Goal: Task Accomplishment & Management: Complete application form

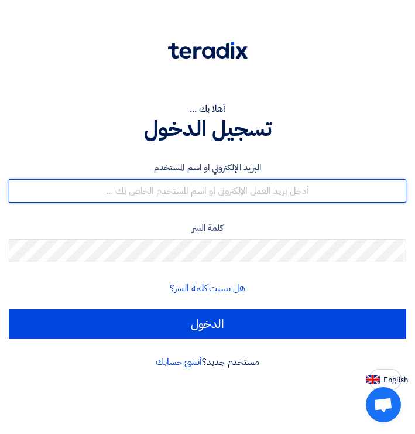
type input "[EMAIL_ADDRESS][DOMAIN_NAME]"
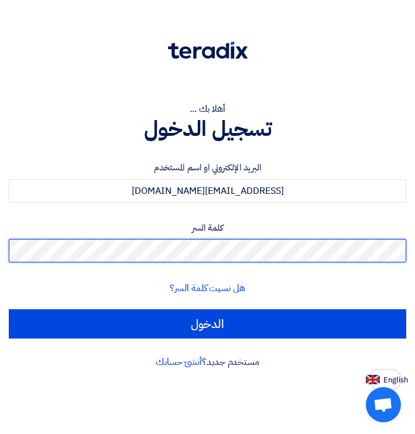
click at [207, 323] on input "الدخول" at bounding box center [208, 323] width 398 height 29
type input "Sign in"
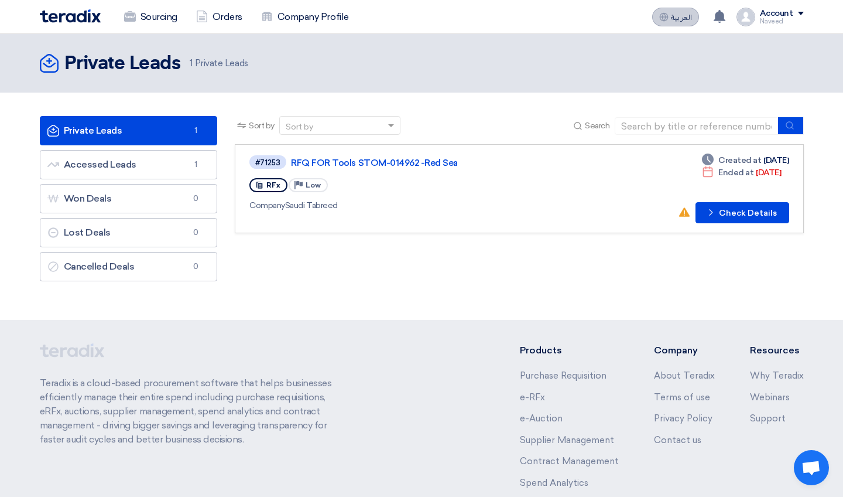
click at [415, 15] on span "العربية" at bounding box center [681, 17] width 21 height 8
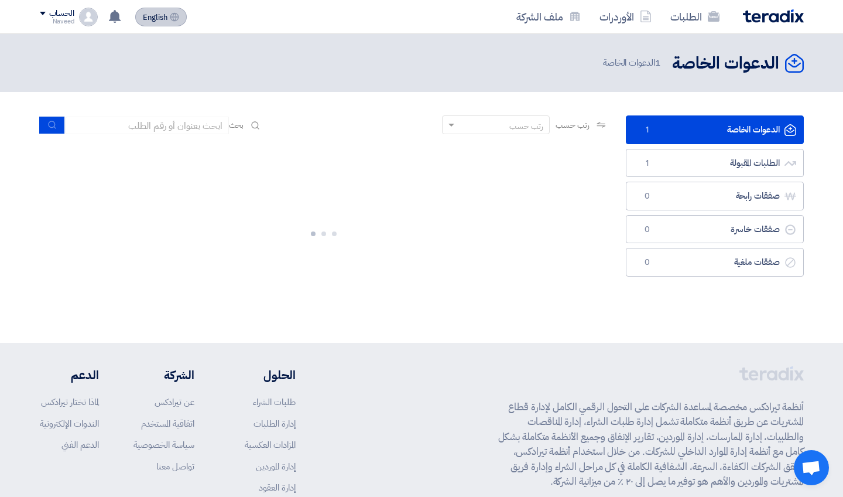
click at [155, 20] on span "English" at bounding box center [155, 17] width 25 height 8
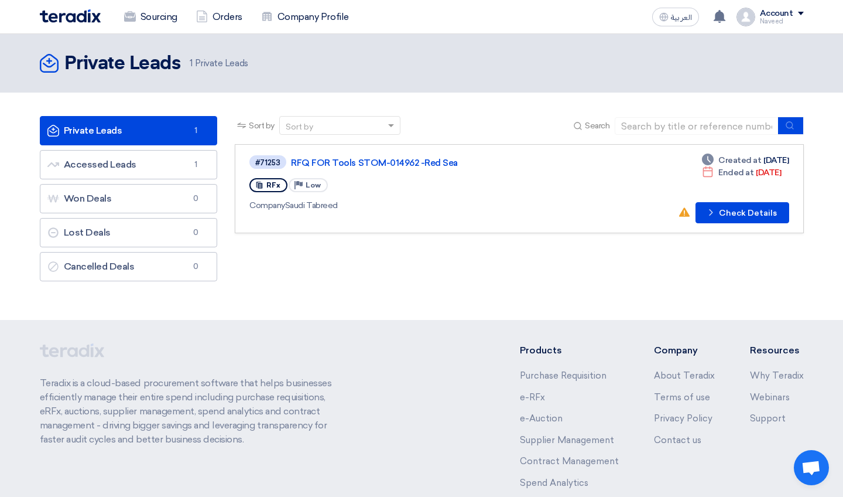
click at [415, 216] on div "#71253 RFQ FOR Tools STOM-014962 -[GEOGRAPHIC_DATA] RFx Priority Low Company Sa…" at bounding box center [417, 188] width 337 height 69
click at [415, 213] on button "Check details Check Details" at bounding box center [743, 212] width 94 height 21
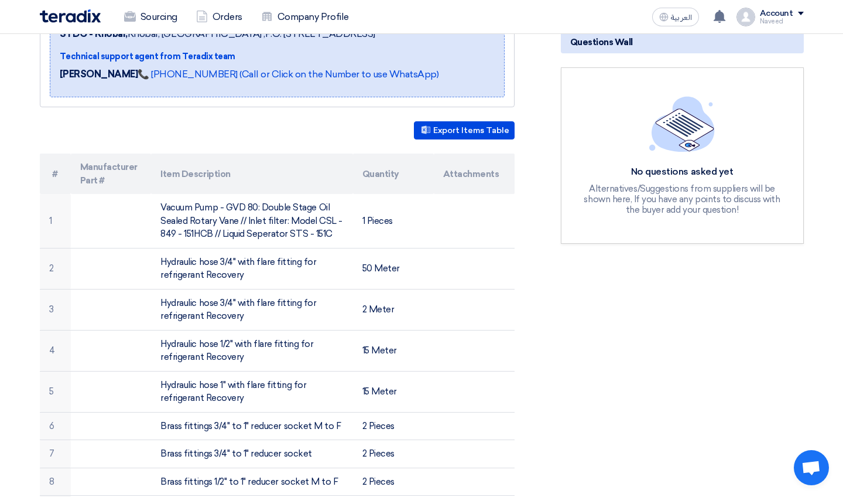
scroll to position [229, 0]
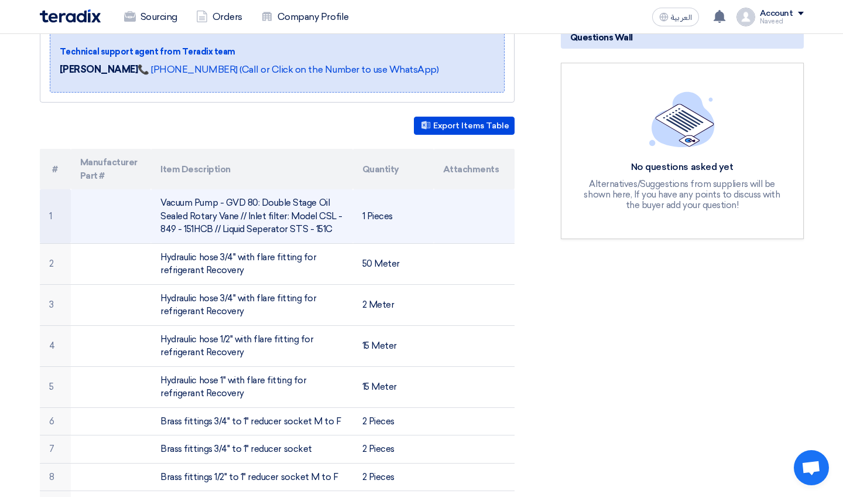
click at [415, 199] on td at bounding box center [474, 216] width 81 height 54
click at [394, 200] on td "1 Pieces" at bounding box center [393, 216] width 81 height 54
click at [279, 207] on td "Vacuum Pump - GVD 80: Double Stage Oil Sealed Rotary Vane // Inlet filter: Mode…" at bounding box center [252, 216] width 202 height 54
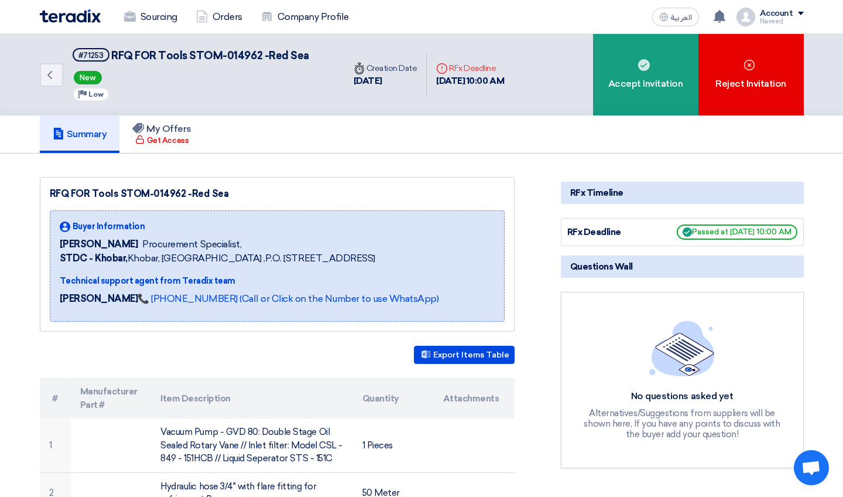
scroll to position [0, 0]
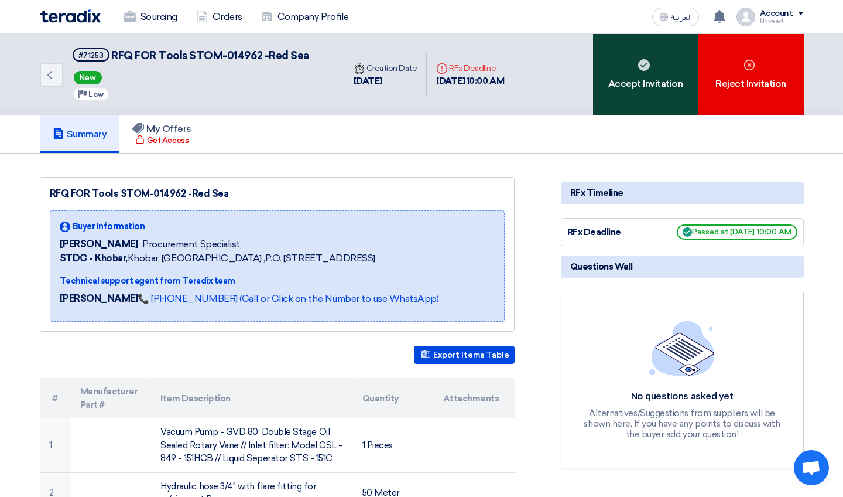
click at [415, 77] on div "Accept Invitation" at bounding box center [645, 74] width 105 height 81
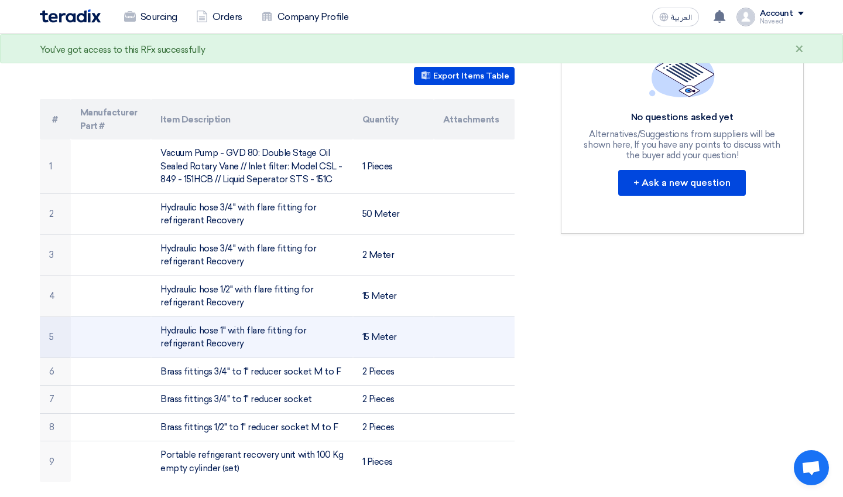
scroll to position [268, 0]
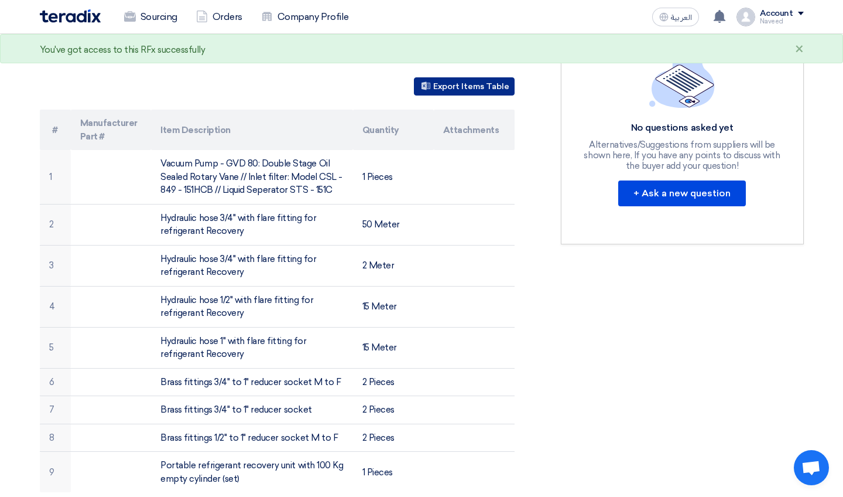
click at [415, 89] on button "Export Items Table" at bounding box center [464, 86] width 101 height 18
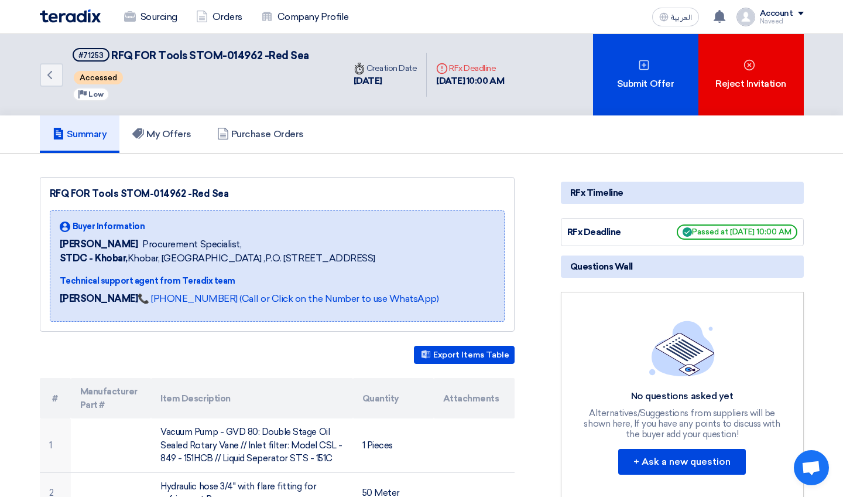
scroll to position [0, 0]
click at [167, 136] on h5 "My Offers" at bounding box center [161, 134] width 59 height 12
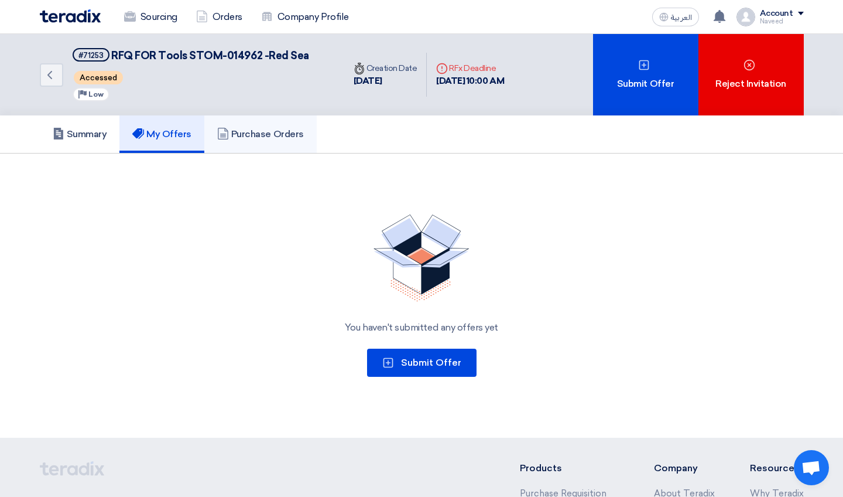
click at [273, 127] on link "Purchase Orders" at bounding box center [260, 133] width 112 height 37
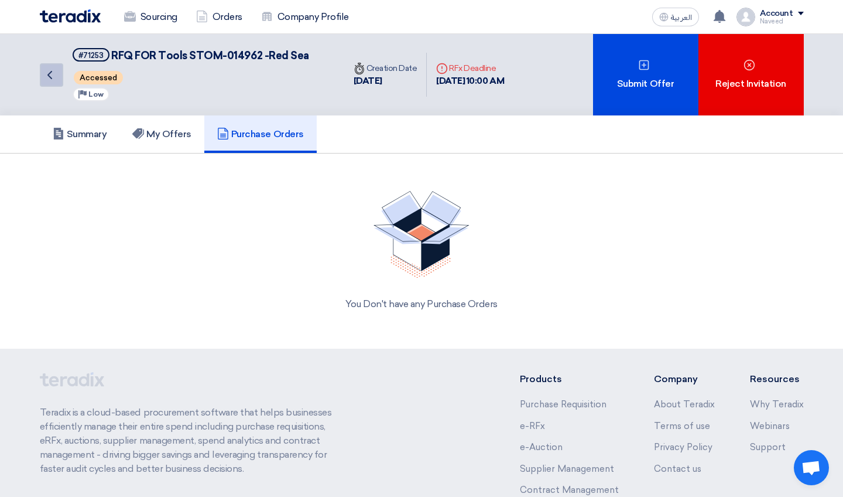
click at [53, 71] on icon "Back" at bounding box center [50, 75] width 14 height 14
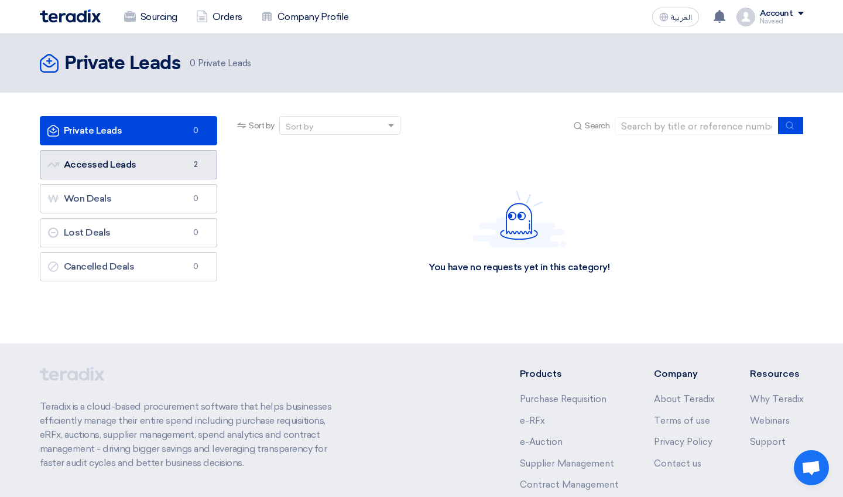
click at [157, 171] on link "Accessed Leads Accessed Leads 2" at bounding box center [129, 164] width 178 height 29
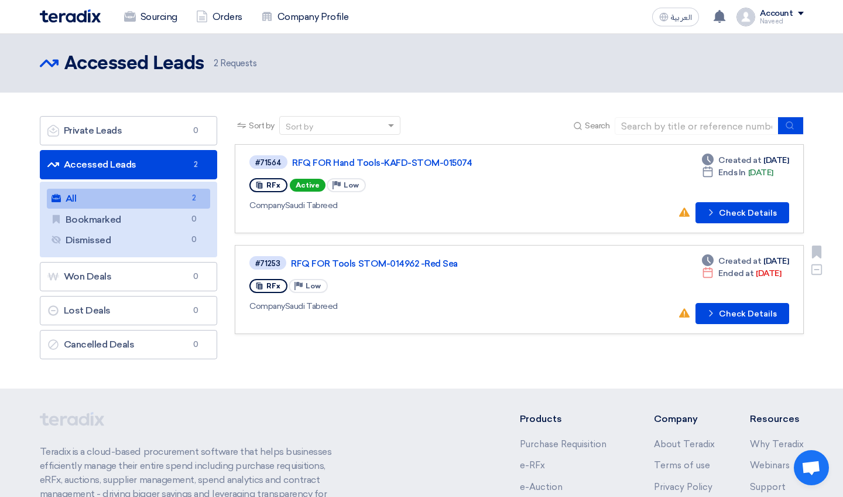
click at [415, 282] on div "#71253 RFQ FOR Tools STOM-014962 -[GEOGRAPHIC_DATA] RFx Priority Low Company Sa…" at bounding box center [518, 289] width 539 height 69
click at [354, 263] on link "RFQ FOR Tools STOM-014962 -Red Sea" at bounding box center [437, 263] width 293 height 11
click at [415, 209] on button "Check details Check Details" at bounding box center [743, 212] width 94 height 21
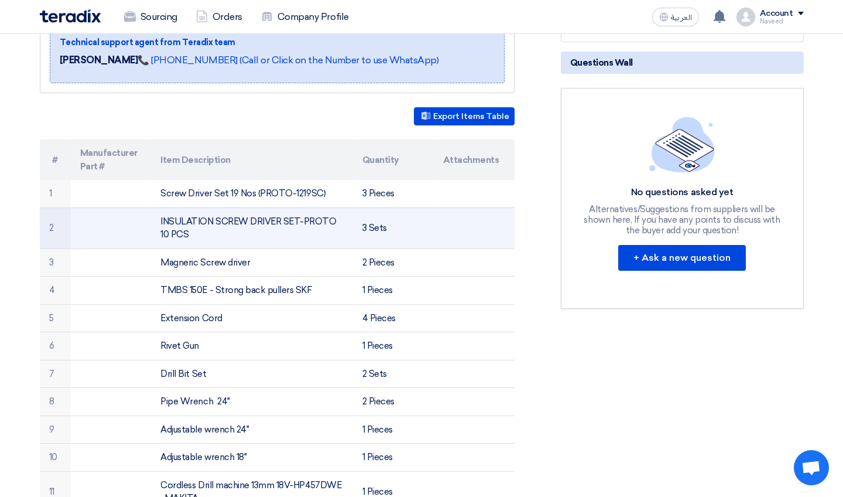
scroll to position [285, 0]
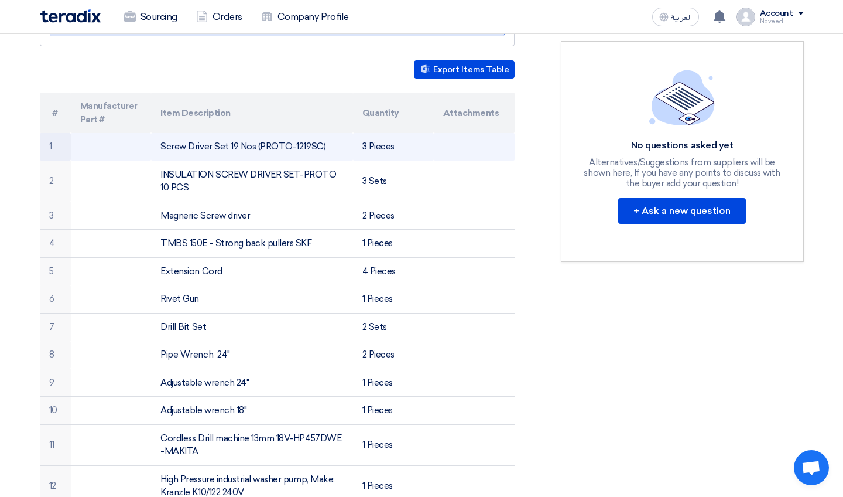
click at [415, 149] on td "3 Pieces" at bounding box center [393, 147] width 81 height 28
click at [280, 134] on td "Screw Driver Set 19 Nos (PROTO-1219SC)" at bounding box center [252, 147] width 202 height 28
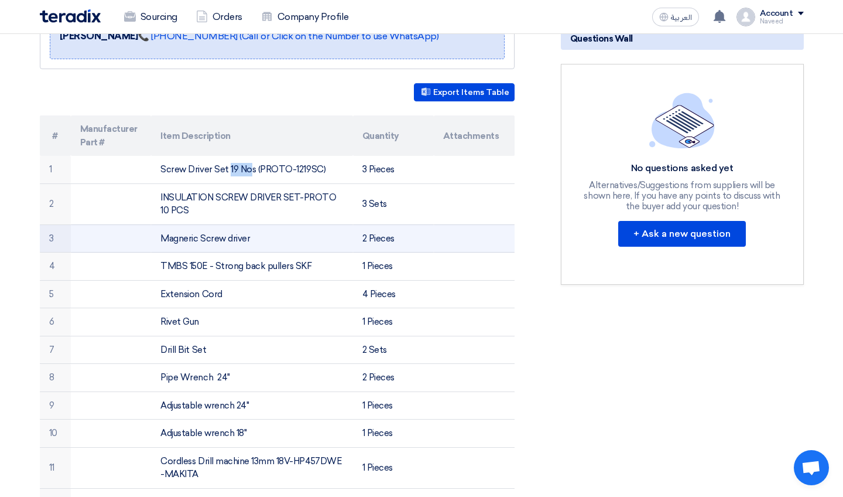
scroll to position [246, 0]
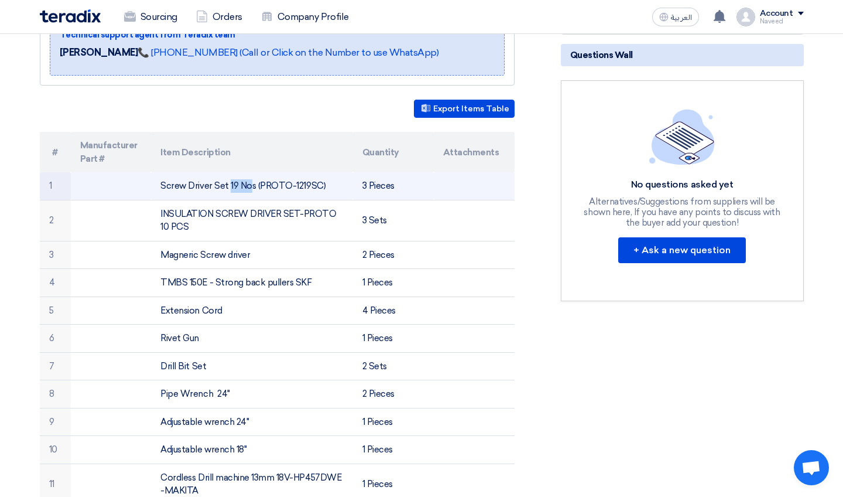
click at [267, 187] on td "Screw Driver Set 19 Nos (PROTO-1219SC)" at bounding box center [252, 186] width 202 height 28
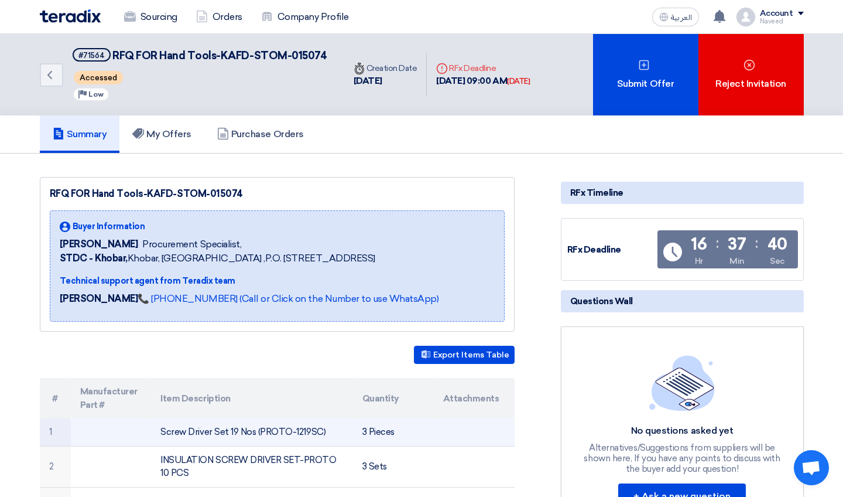
scroll to position [0, 0]
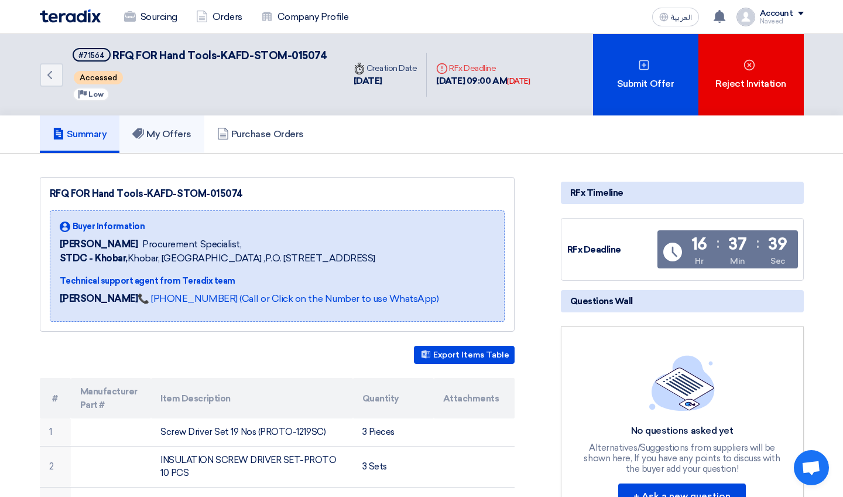
click at [176, 135] on h5 "My Offers" at bounding box center [161, 134] width 59 height 12
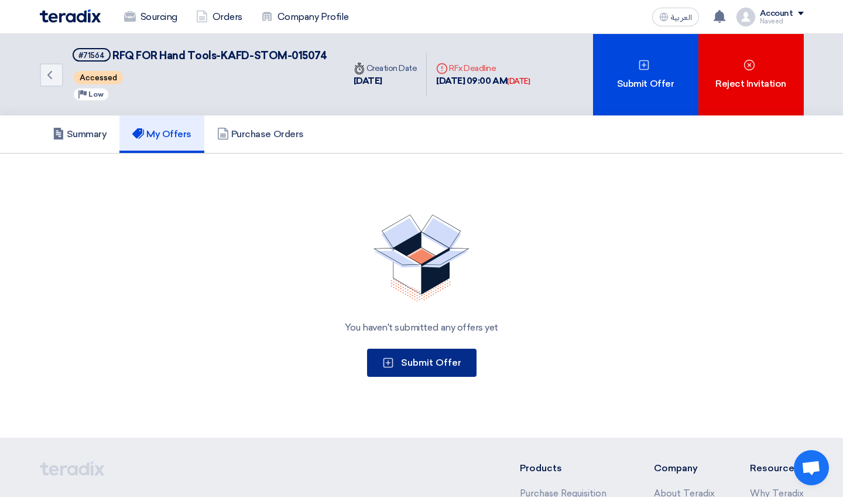
click at [415, 361] on span "Submit Offer" at bounding box center [431, 362] width 60 height 11
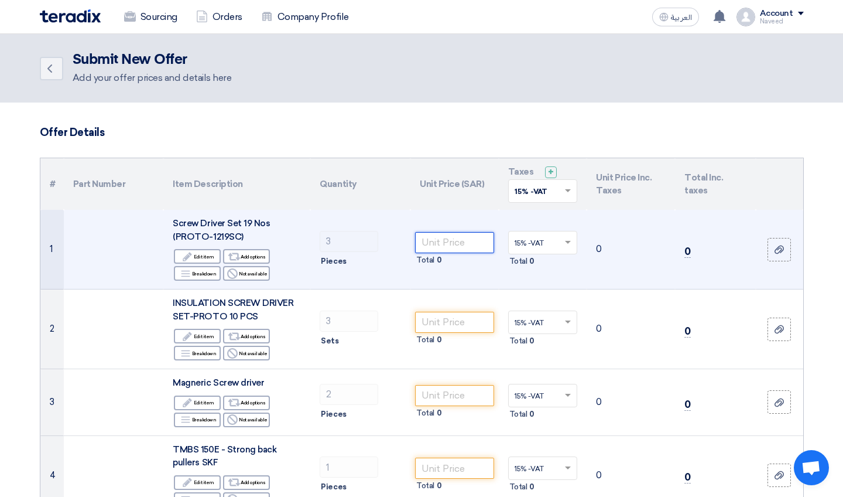
click at [415, 247] on input "number" at bounding box center [454, 242] width 79 height 21
type input "1"
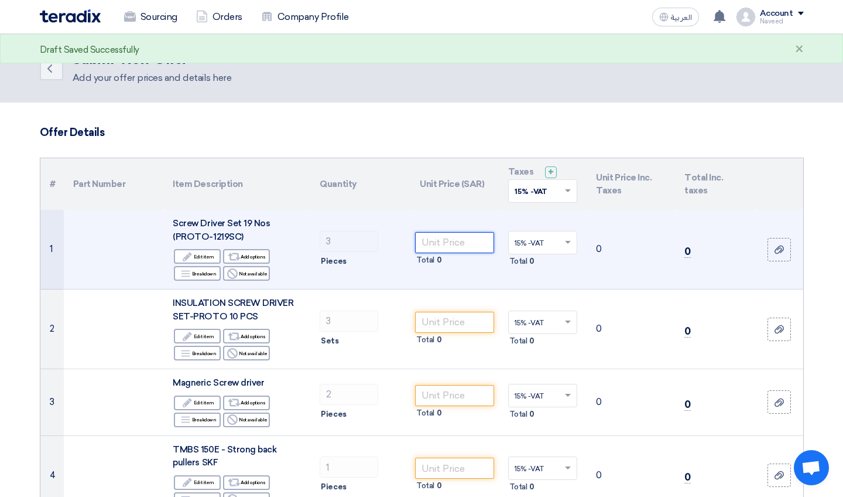
type input "3"
type input "1"
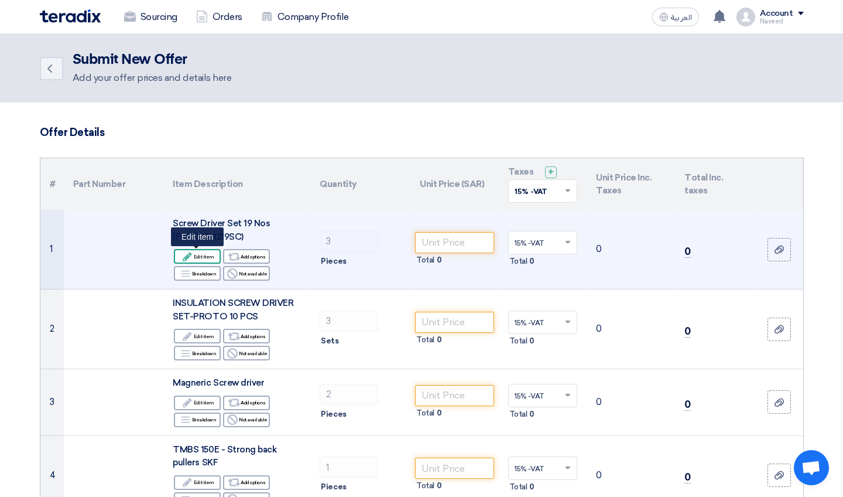
click at [206, 258] on div "Edit Edit item" at bounding box center [197, 256] width 47 height 15
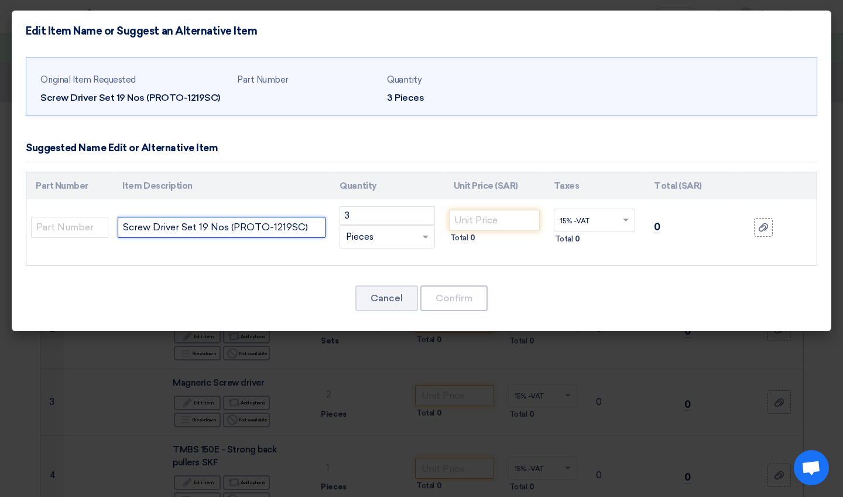
drag, startPoint x: 315, startPoint y: 227, endPoint x: 292, endPoint y: 221, distance: 23.6
click at [292, 221] on input "Screw Driver Set 19 Nos (PROTO-1219SC)" at bounding box center [222, 227] width 208 height 21
type input "Screw Driver Set 40Pcs Set"
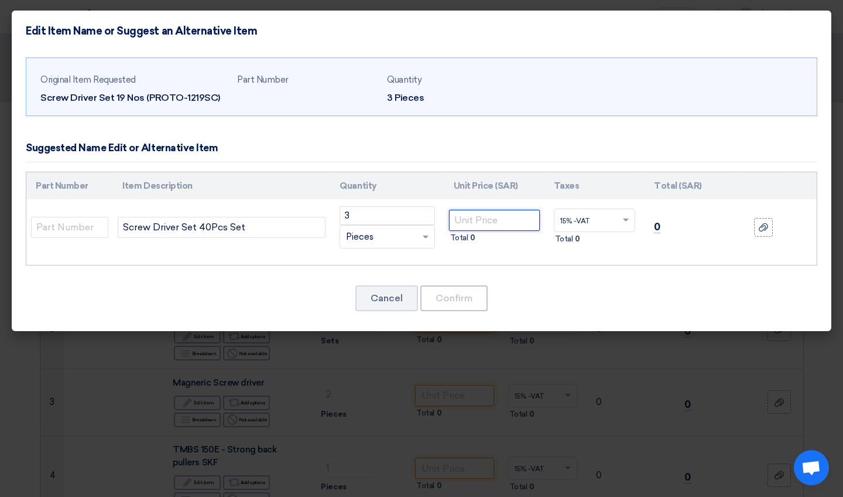
click at [415, 220] on input "number" at bounding box center [494, 220] width 91 height 21
type input "2"
type input "302.4"
click at [415, 293] on button "Confirm" at bounding box center [453, 298] width 67 height 26
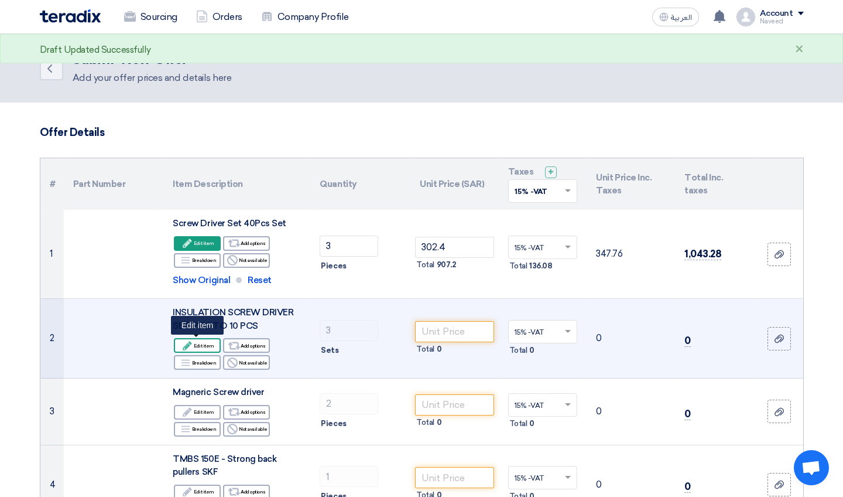
click at [209, 343] on div "Edit Edit item" at bounding box center [197, 345] width 47 height 15
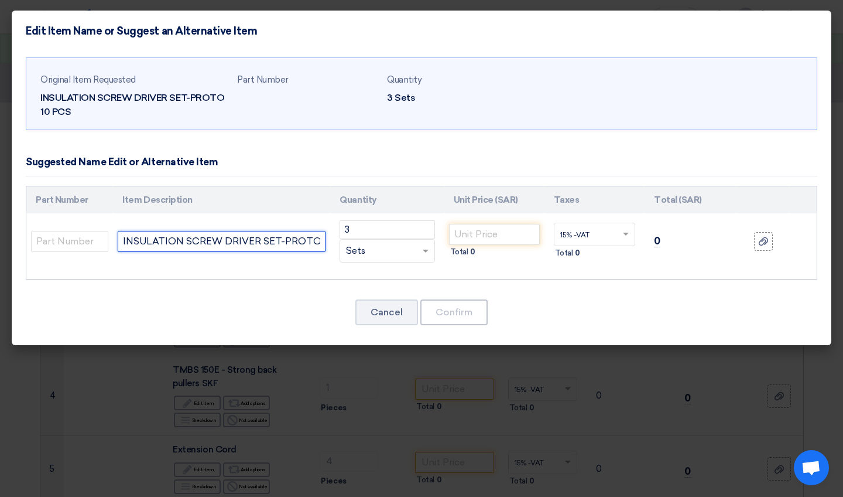
drag, startPoint x: 279, startPoint y: 240, endPoint x: 352, endPoint y: 241, distance: 72.6
click at [352, 241] on tr "INSULATION SCREW DRIVER SET-PROTO 10 PCS 3 RFQ_STEP1.ITEMS.2.TYPE_PLACEHOLDER" at bounding box center [421, 241] width 791 height 56
type input "INSULATION SCREW DRIVER SET-7Pcs [GEOGRAPHIC_DATA]"
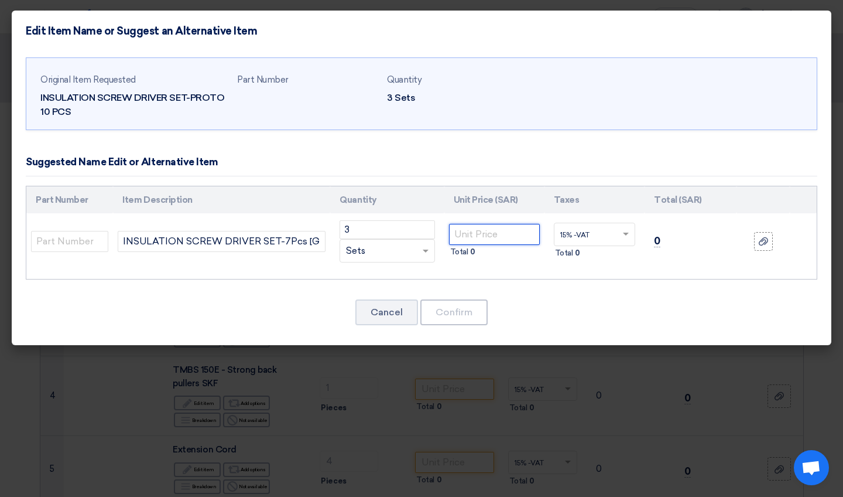
click at [415, 234] on input "number" at bounding box center [494, 234] width 91 height 21
type input "43"
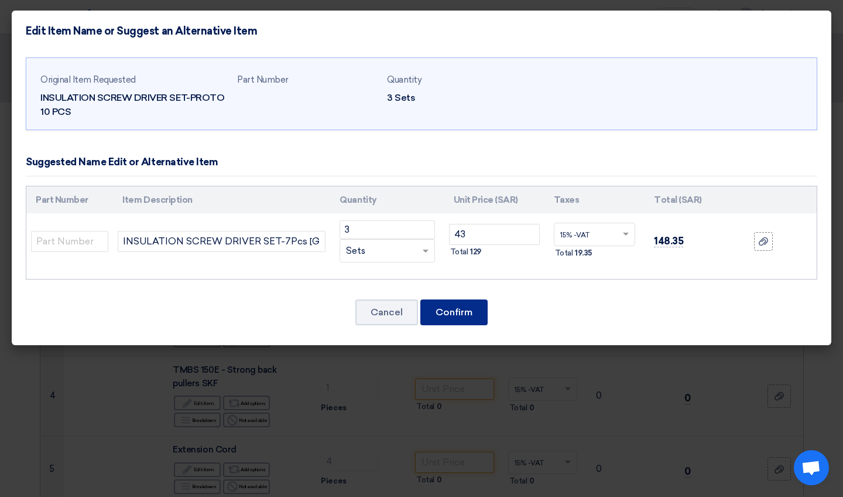
click at [415, 306] on button "Confirm" at bounding box center [453, 312] width 67 height 26
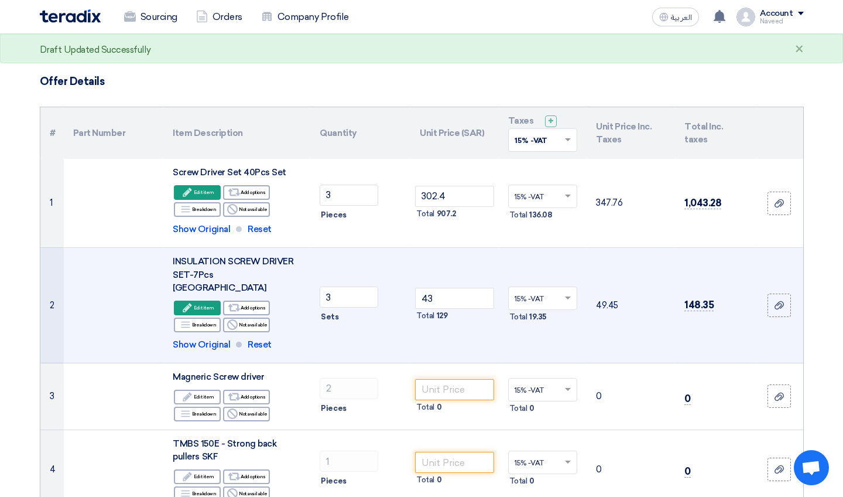
scroll to position [74, 0]
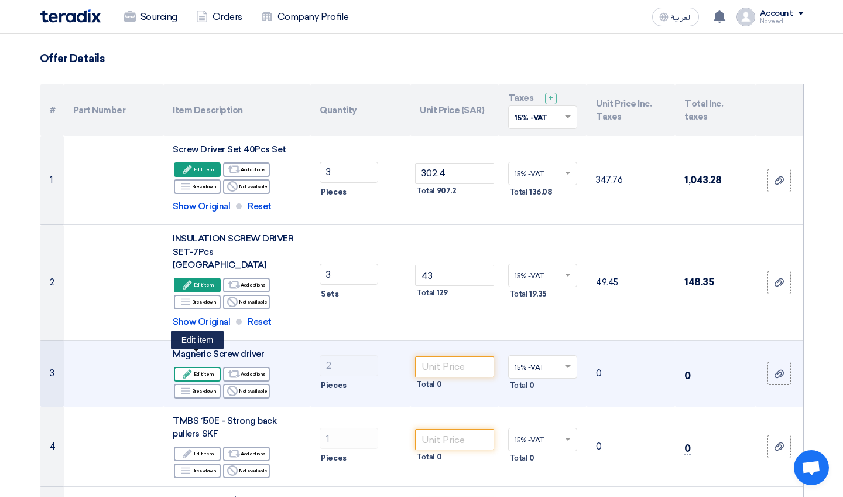
click at [200, 367] on div "Edit Edit item" at bounding box center [197, 374] width 47 height 15
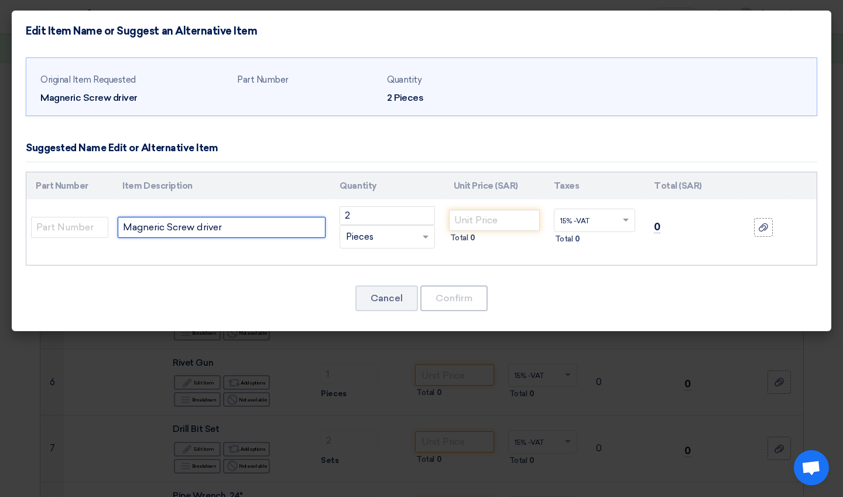
click at [254, 229] on input "Magneric Screw driver" at bounding box center [222, 227] width 208 height 21
type input "Magneric Screw driver 8""
click at [415, 216] on input "number" at bounding box center [494, 220] width 91 height 21
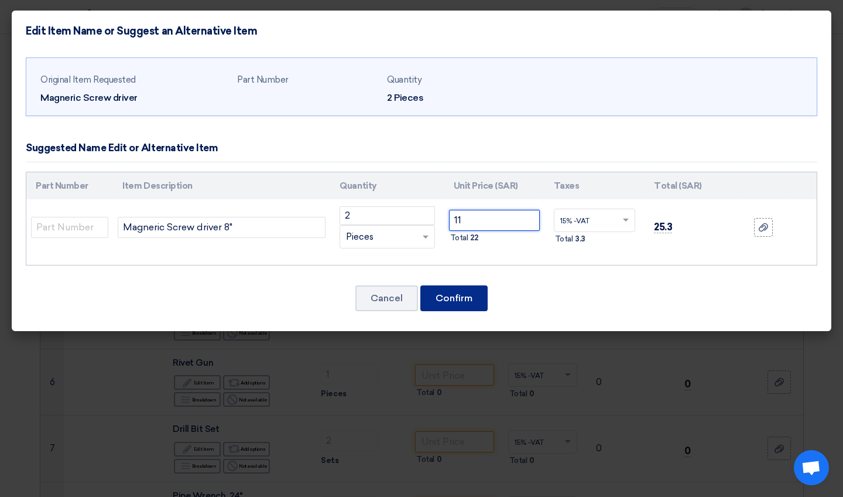
type input "11"
click at [415, 299] on button "Confirm" at bounding box center [453, 298] width 67 height 26
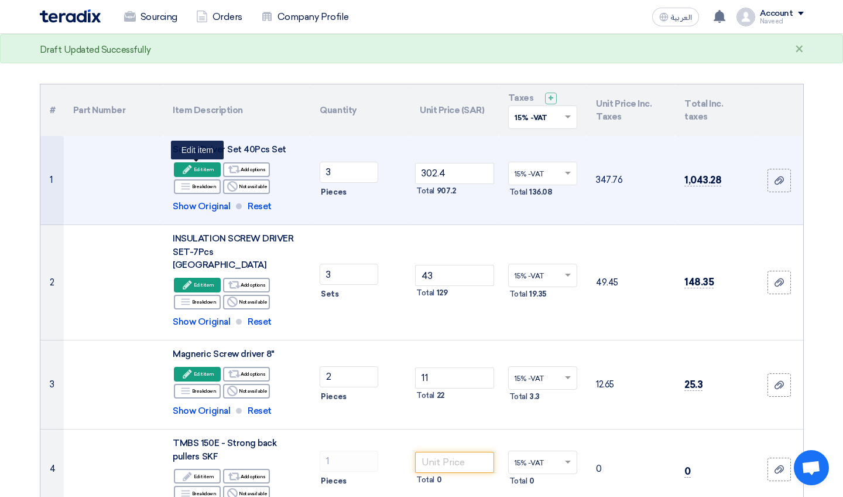
click at [205, 168] on div "Edit Edit item" at bounding box center [197, 169] width 47 height 15
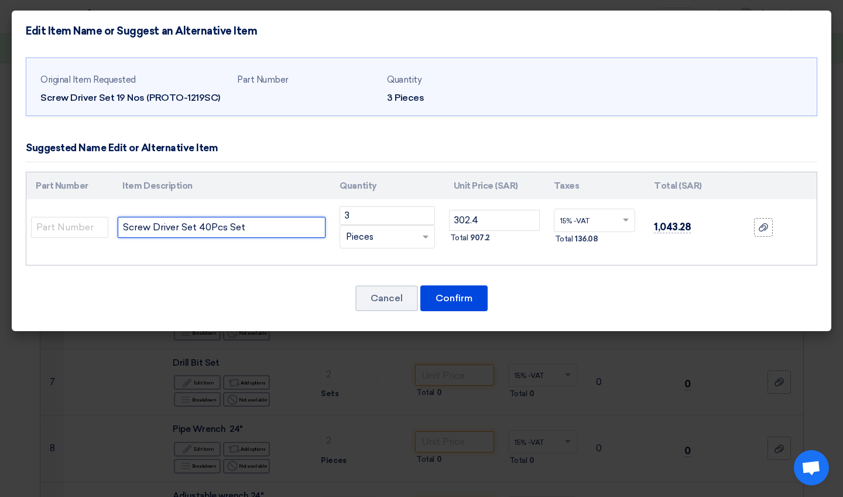
click at [269, 230] on input "Screw Driver Set 40Pcs Set" at bounding box center [222, 227] width 208 height 21
type input "Screw Driver Set 40Pcs Set-[MEDICAL_DATA]"
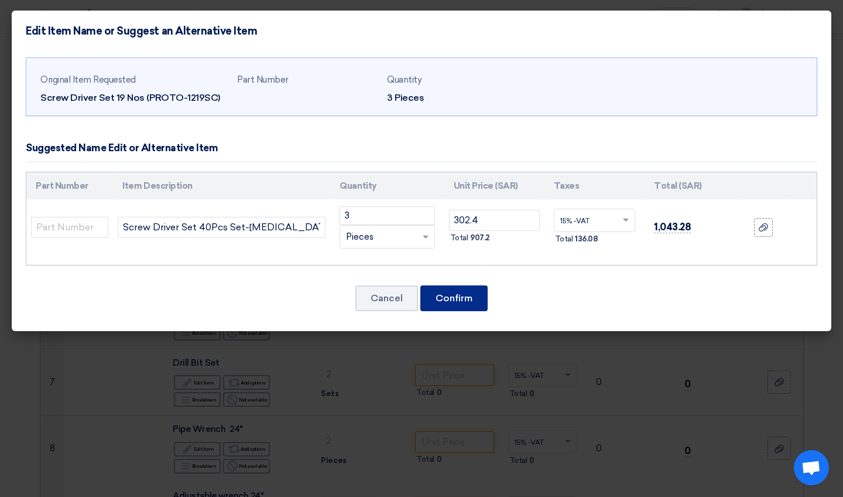
click at [415, 289] on button "Confirm" at bounding box center [453, 298] width 67 height 26
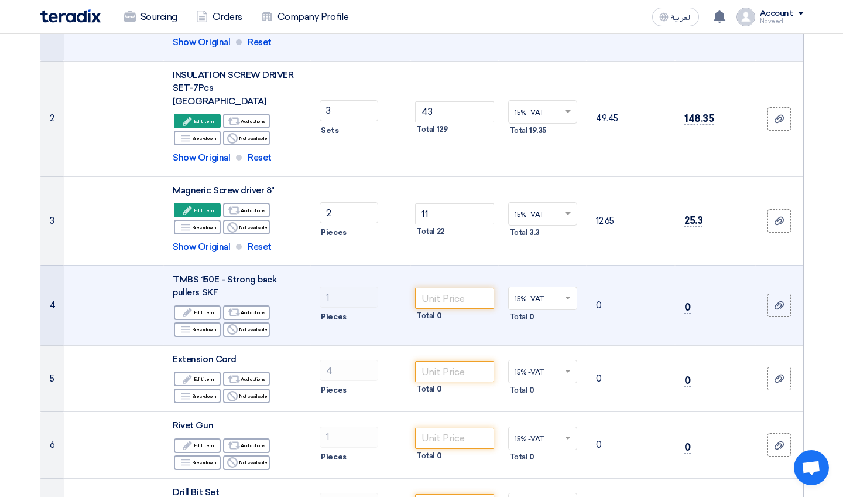
scroll to position [253, 0]
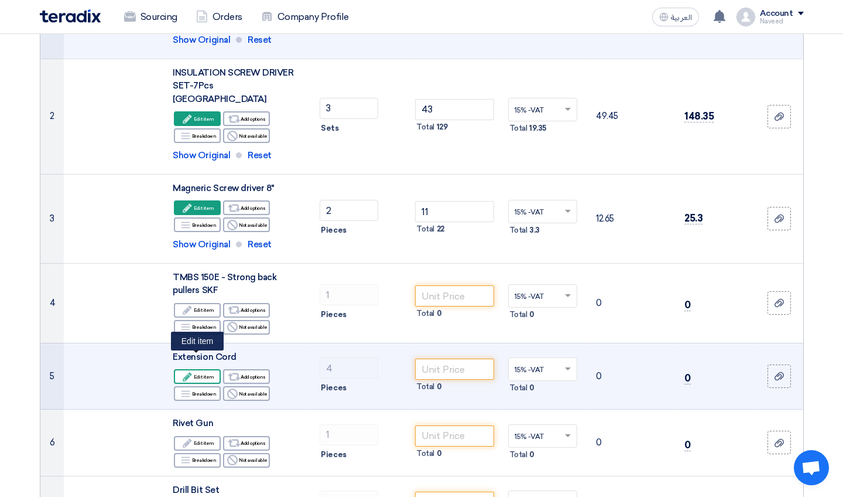
click at [212, 369] on div "Edit Edit item" at bounding box center [197, 376] width 47 height 15
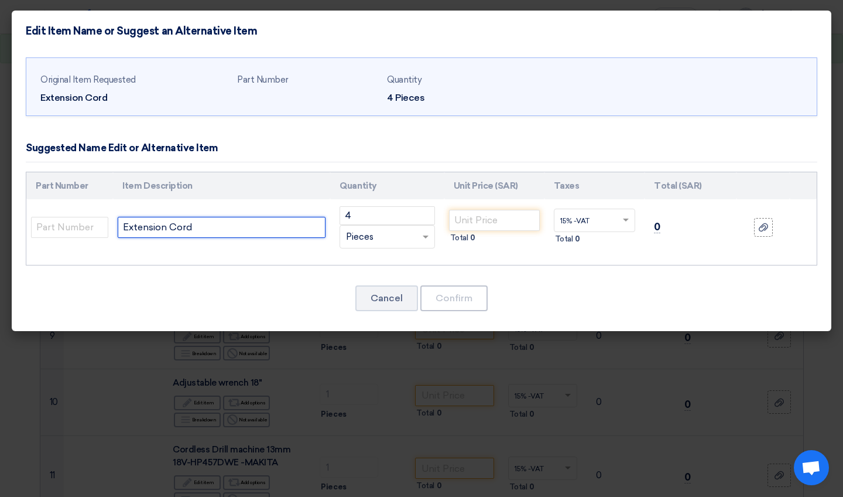
click at [241, 225] on input "Extension Cord" at bounding box center [222, 227] width 208 height 21
type input "Extension Cord-50Mtr"
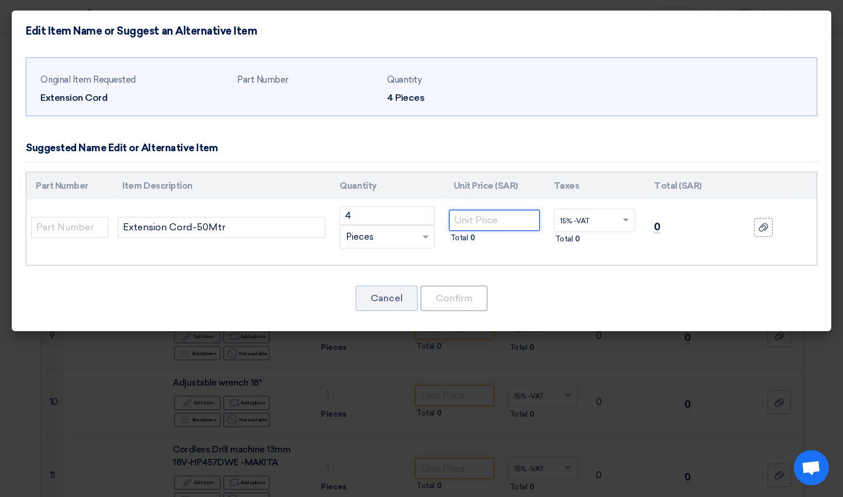
click at [415, 221] on input "number" at bounding box center [494, 220] width 91 height 21
type input "210"
click at [415, 297] on button "Confirm" at bounding box center [453, 298] width 67 height 26
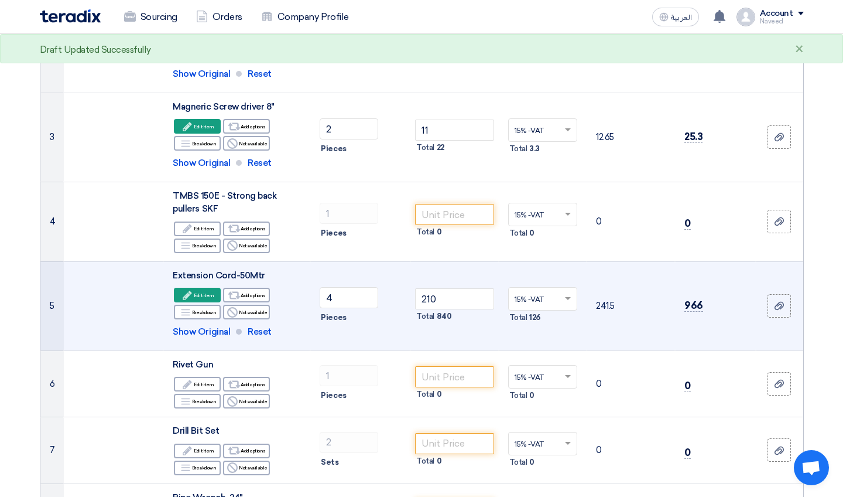
scroll to position [357, 0]
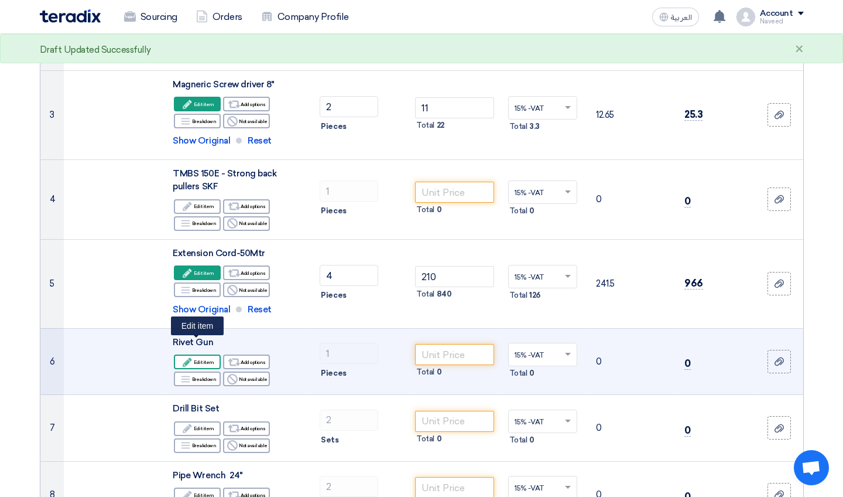
click at [209, 354] on div "Edit Edit item" at bounding box center [197, 361] width 47 height 15
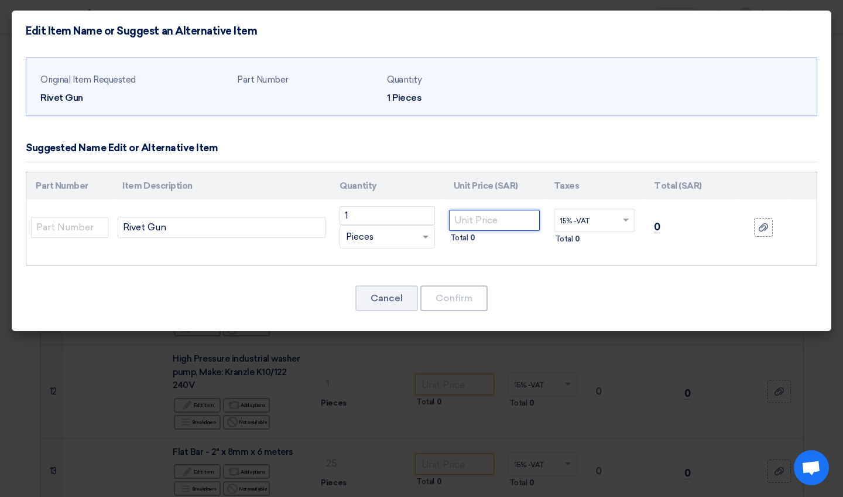
click at [415, 219] on input "number" at bounding box center [494, 220] width 91 height 21
type input "54"
click at [415, 305] on button "Confirm" at bounding box center [453, 298] width 67 height 26
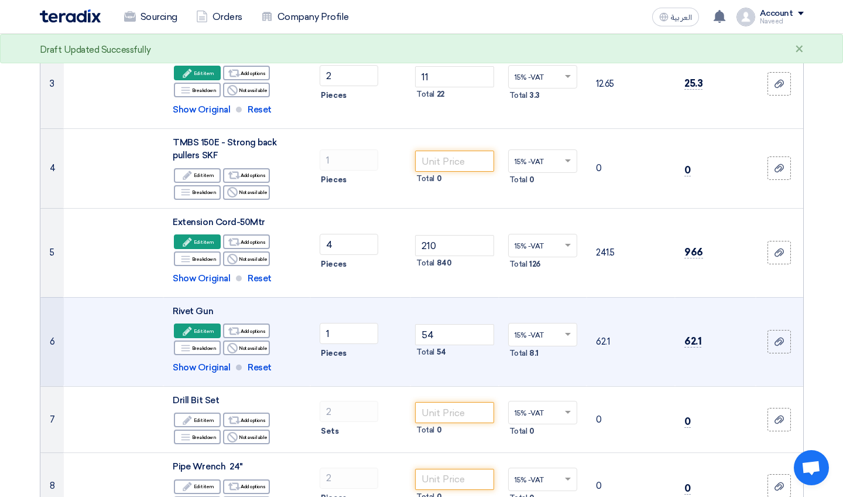
scroll to position [394, 0]
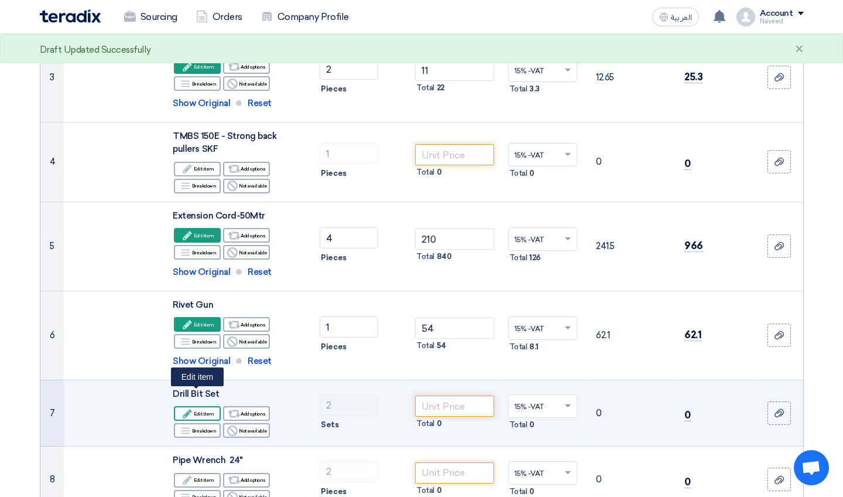
click at [206, 406] on div "Edit Edit item" at bounding box center [197, 413] width 47 height 15
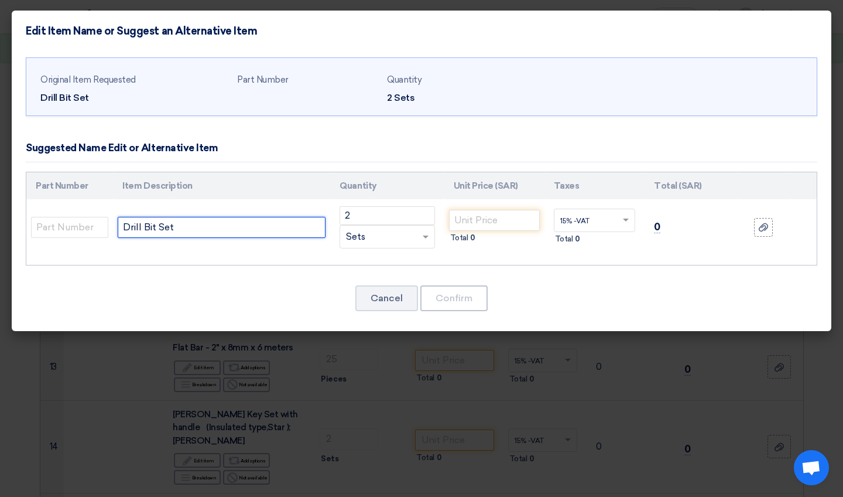
click at [243, 227] on input "Drill Bit Set" at bounding box center [222, 227] width 208 height 21
type input "Drill Bit Set (1.5X13MM)"
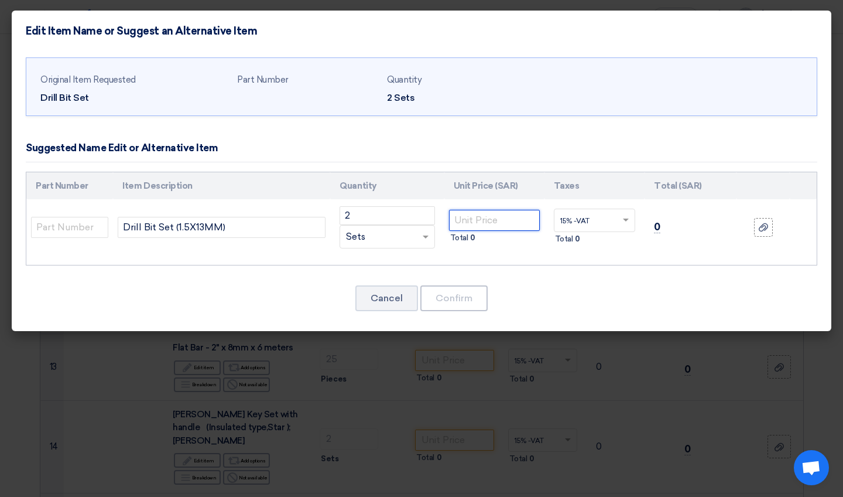
click at [415, 220] on input "number" at bounding box center [494, 220] width 91 height 21
type input "96"
click at [415, 305] on button "Confirm" at bounding box center [453, 298] width 67 height 26
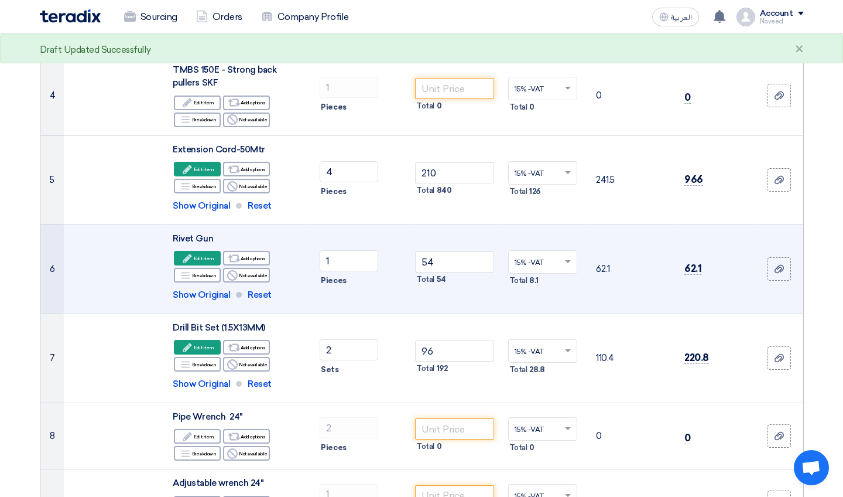
scroll to position [476, 0]
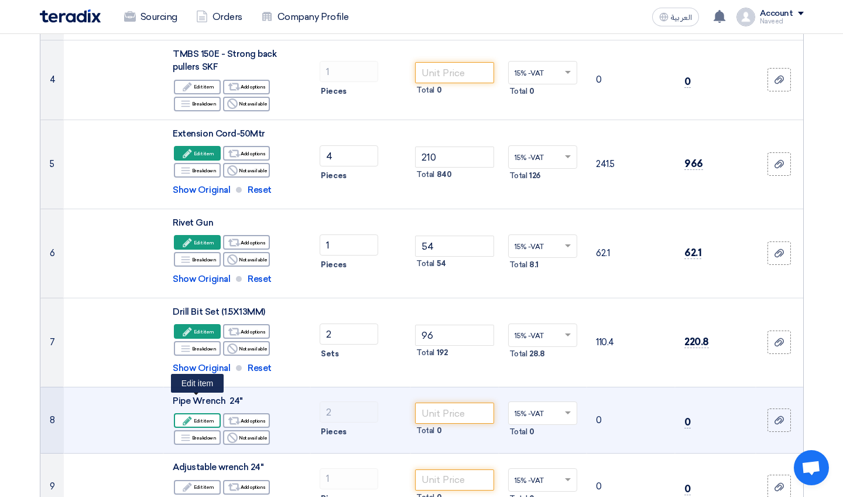
click at [204, 413] on div "Edit Edit item" at bounding box center [197, 420] width 47 height 15
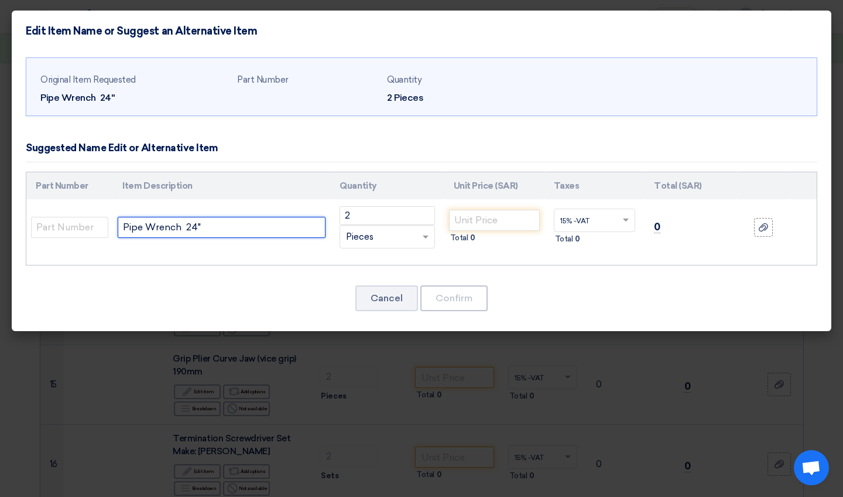
click at [236, 225] on input "Pipe Wrench 24"" at bounding box center [222, 227] width 208 height 21
type input "Pipe Wrench 24"-[GEOGRAPHIC_DATA]"
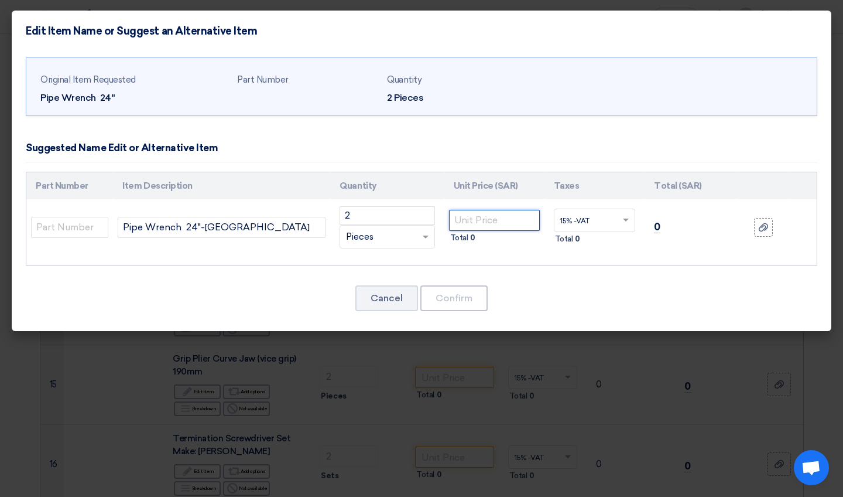
click at [415, 216] on input "number" at bounding box center [494, 220] width 91 height 21
type input "90"
click at [415, 295] on button "Confirm" at bounding box center [453, 298] width 67 height 26
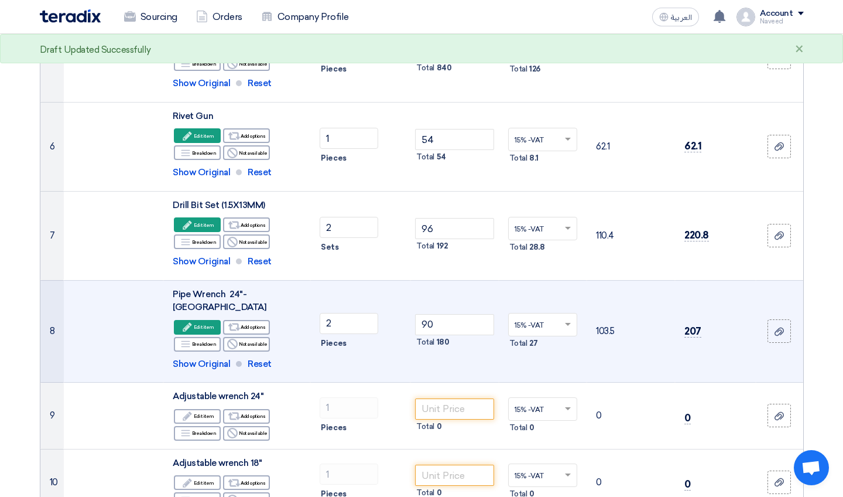
scroll to position [592, 0]
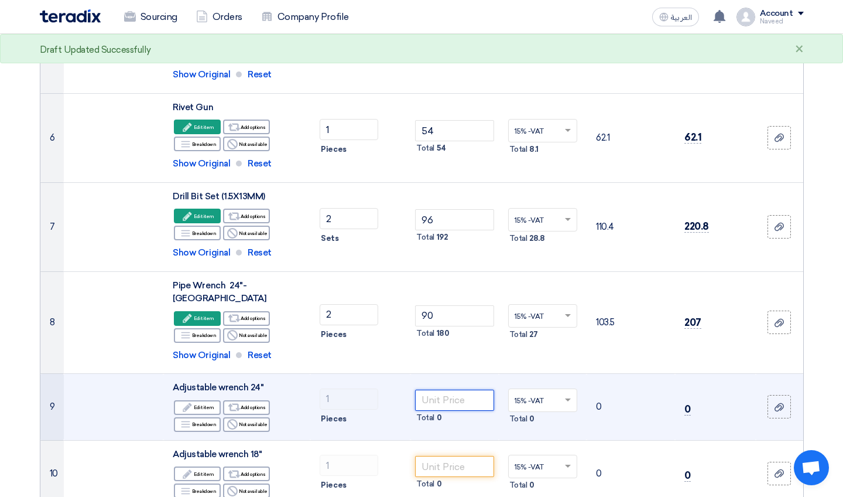
click at [415, 389] on input "number" at bounding box center [454, 399] width 79 height 21
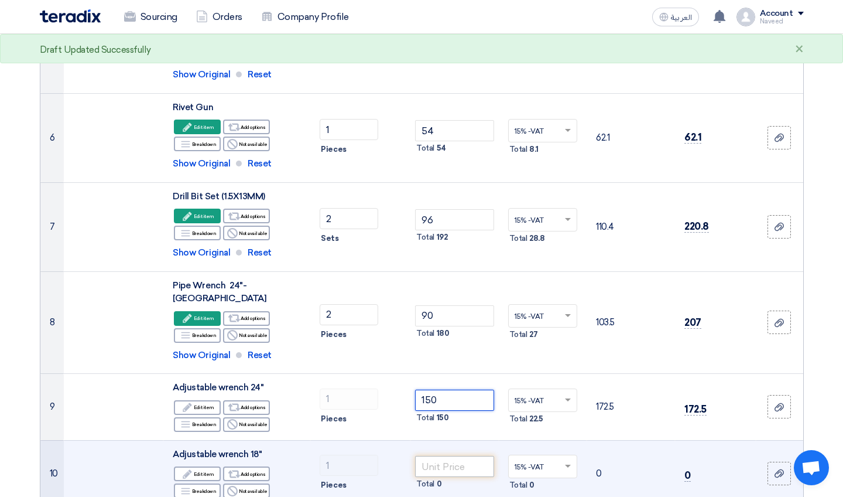
type input "150"
click at [415, 433] on input "number" at bounding box center [454, 466] width 79 height 21
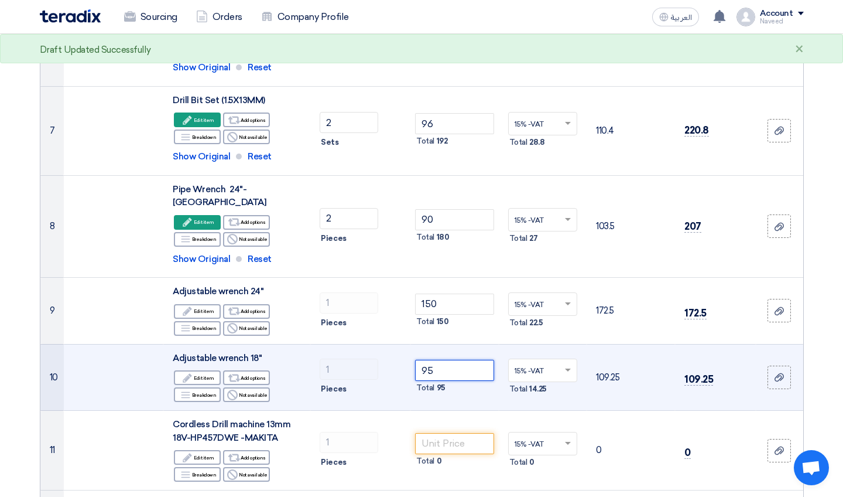
scroll to position [690, 0]
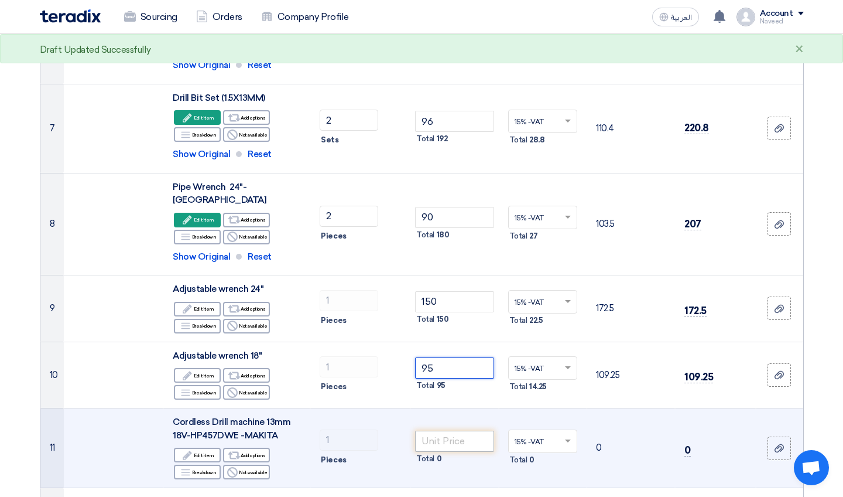
type input "95"
click at [415, 430] on input "number" at bounding box center [454, 440] width 79 height 21
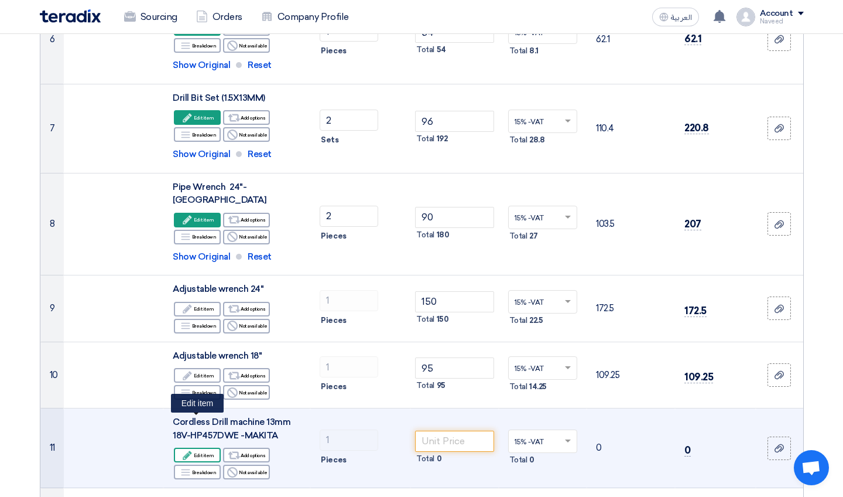
click at [205, 433] on div "Edit Edit item" at bounding box center [197, 454] width 47 height 15
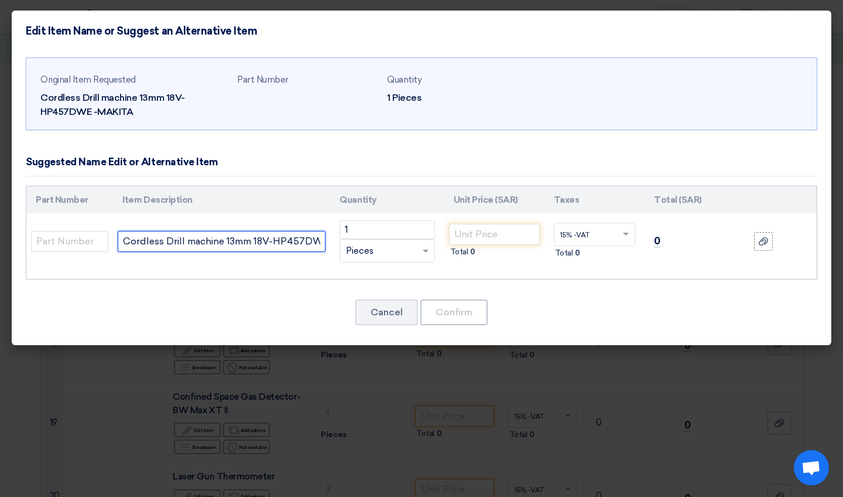
click at [300, 241] on input "Cordless Drill machine 13mm 18V-HP457DWE -MAKITA" at bounding box center [222, 241] width 208 height 21
type input "Cordless Drill machine 13mm 18V-HP488DOO2 -MAKITA"
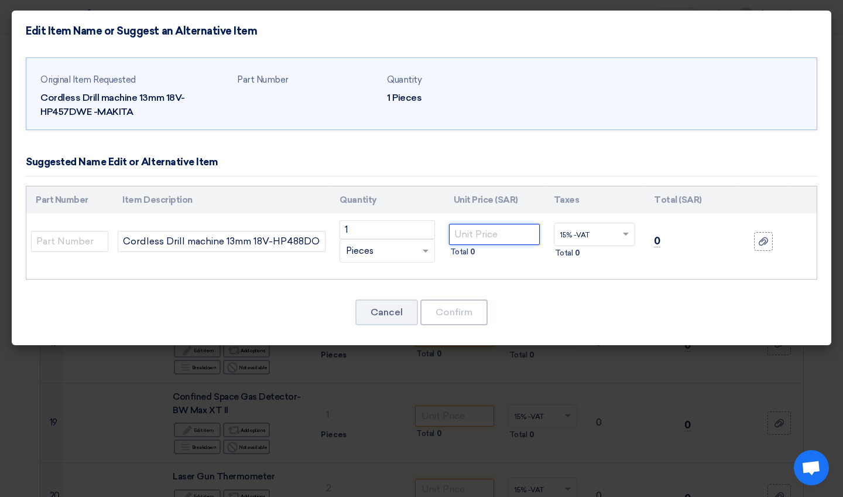
click at [415, 237] on input "number" at bounding box center [494, 234] width 91 height 21
type input "656"
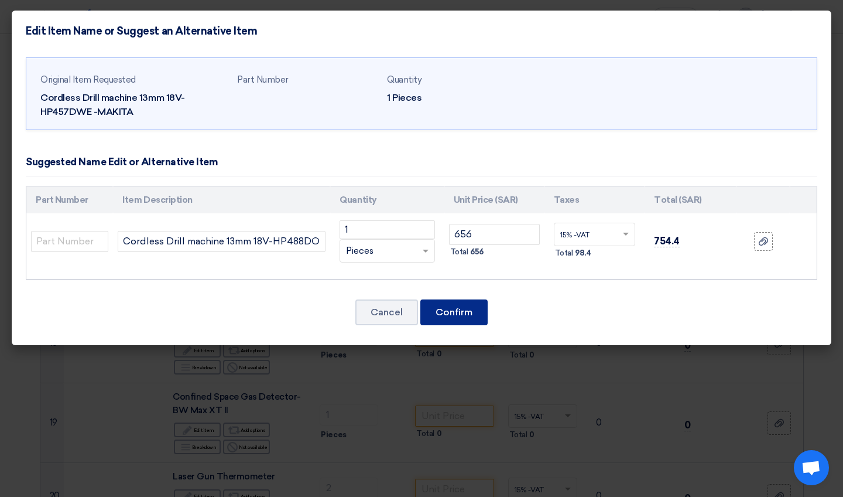
click at [415, 309] on button "Confirm" at bounding box center [453, 312] width 67 height 26
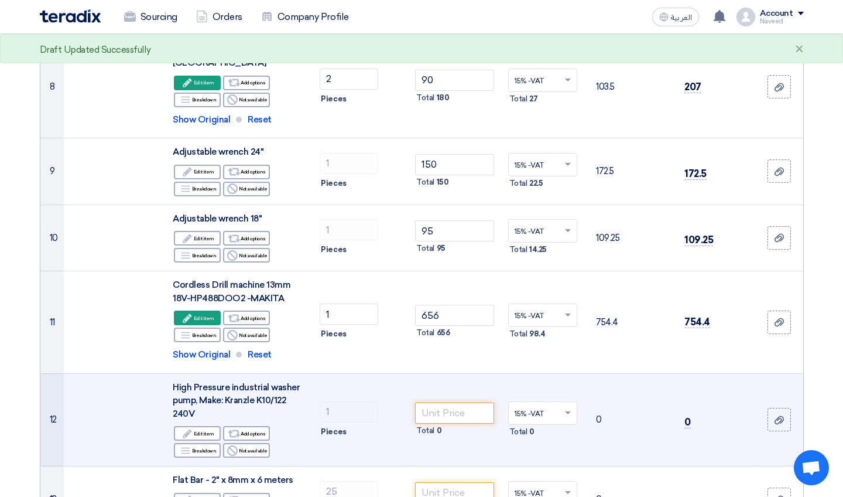
scroll to position [829, 0]
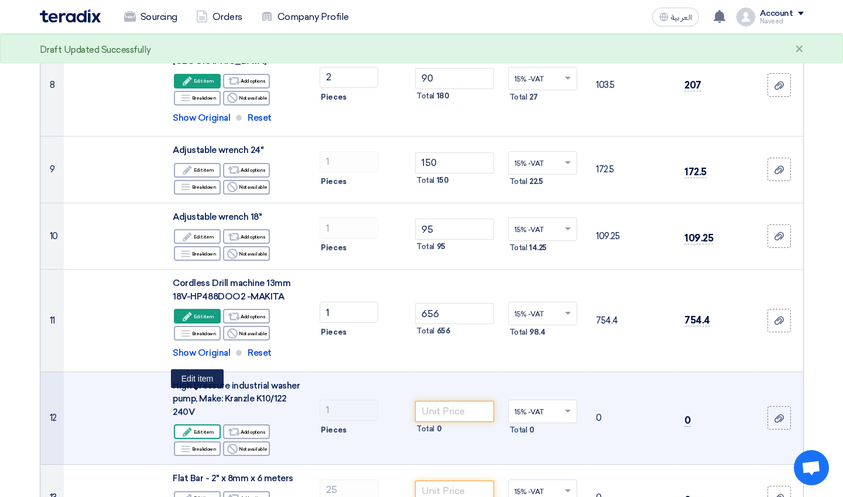
click at [203, 424] on div "Edit Edit item" at bounding box center [197, 431] width 47 height 15
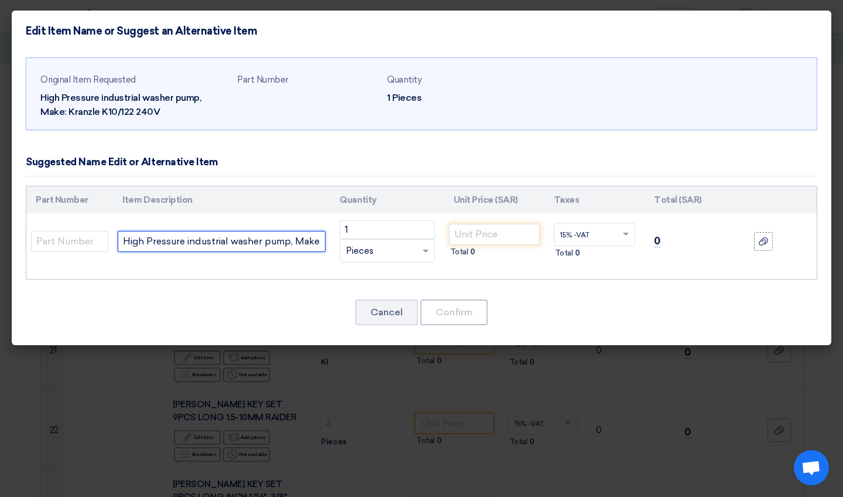
drag, startPoint x: 305, startPoint y: 244, endPoint x: 374, endPoint y: 247, distance: 68.6
click at [375, 247] on tr "High Pressure industrial washer pump, Make: Kranzle K10/122 240V 1 RFQ_STEP1.IT…" at bounding box center [421, 241] width 791 height 56
type input "High Pressure industrial washer pump, Make: BLUECLEAN"
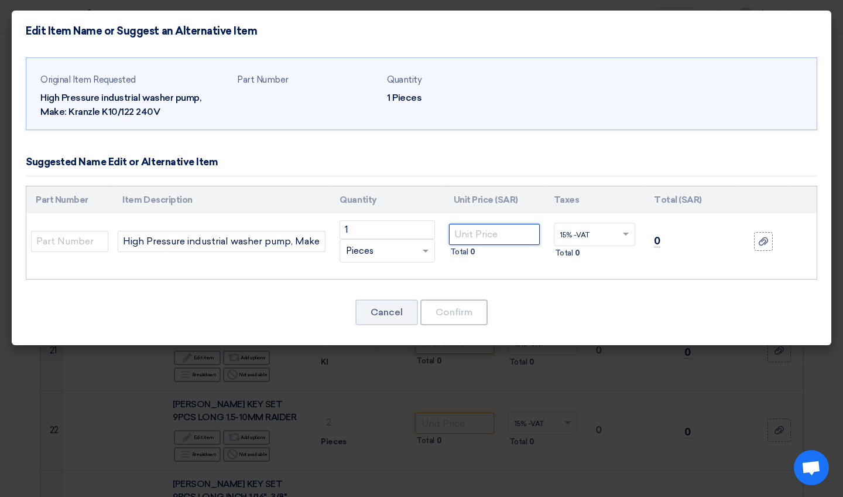
click at [415, 231] on input "number" at bounding box center [494, 234] width 91 height 21
type input "870"
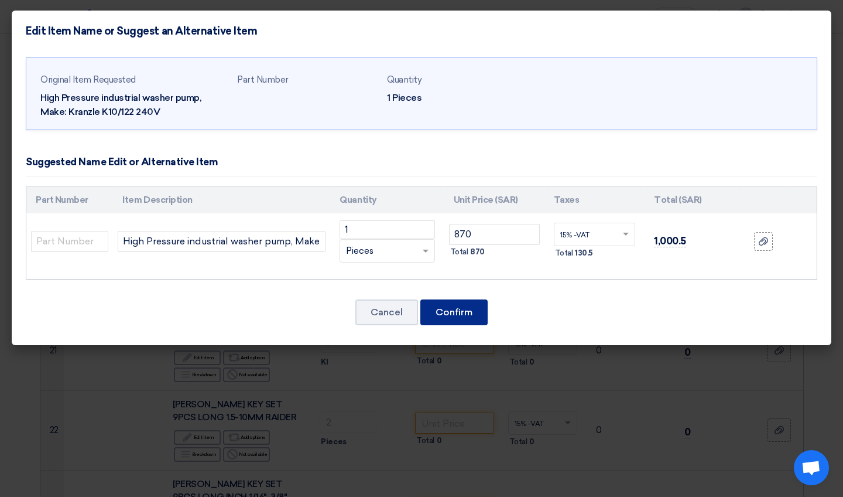
click at [415, 313] on button "Confirm" at bounding box center [453, 312] width 67 height 26
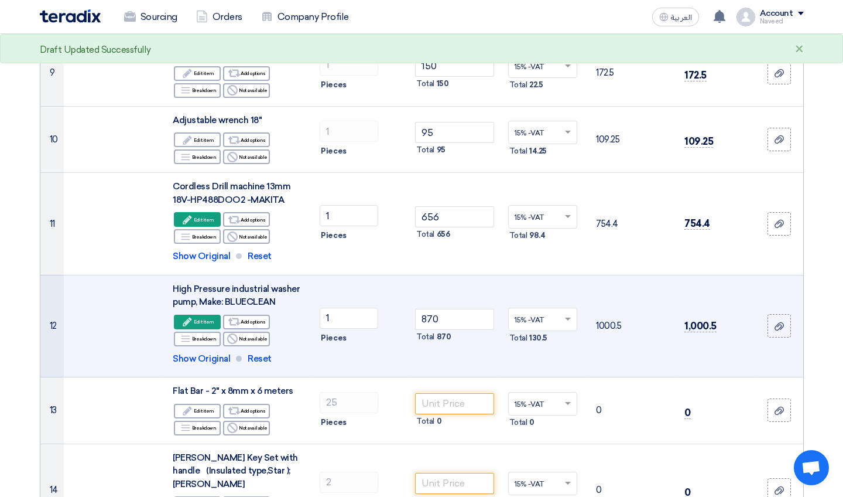
scroll to position [926, 0]
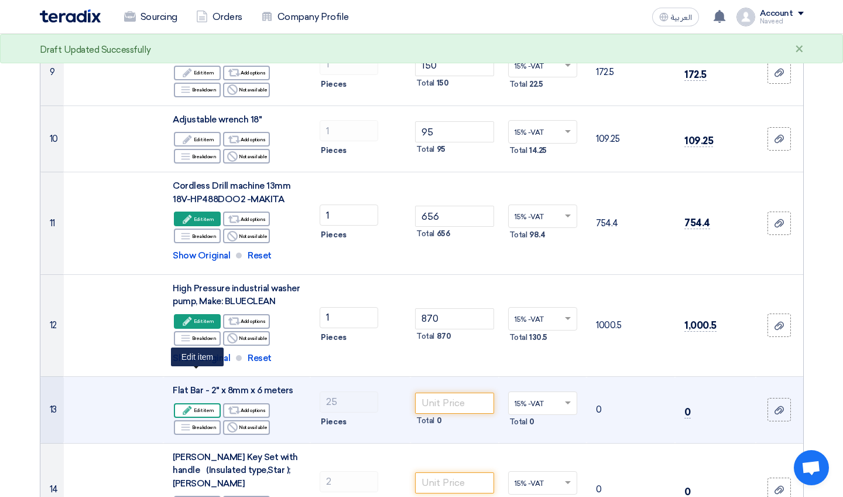
click at [207, 403] on div "Edit Edit item" at bounding box center [197, 410] width 47 height 15
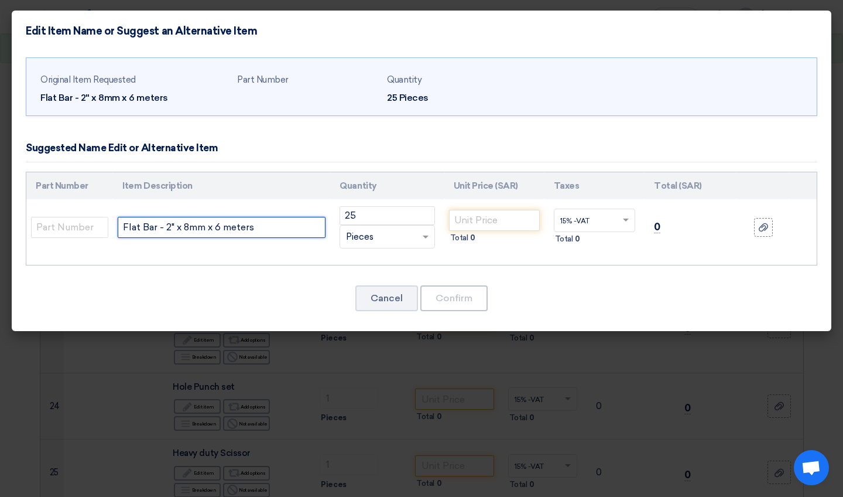
click at [268, 229] on input "Flat Bar - 2" x 8mm x 6 meters" at bounding box center [222, 227] width 208 height 21
type input "Flat Bar - 2" x 8mm x 6 meters- STEEL"
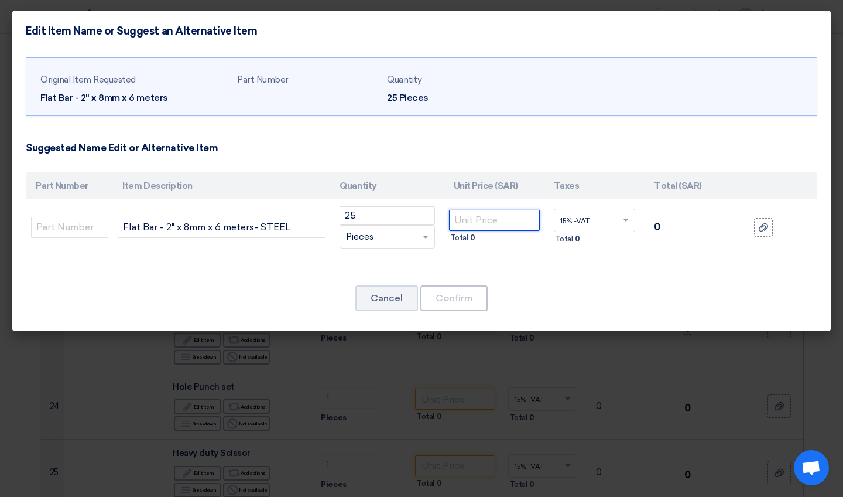
click at [415, 213] on input "number" at bounding box center [494, 220] width 91 height 21
type input "79"
click at [415, 291] on button "Confirm" at bounding box center [453, 298] width 67 height 26
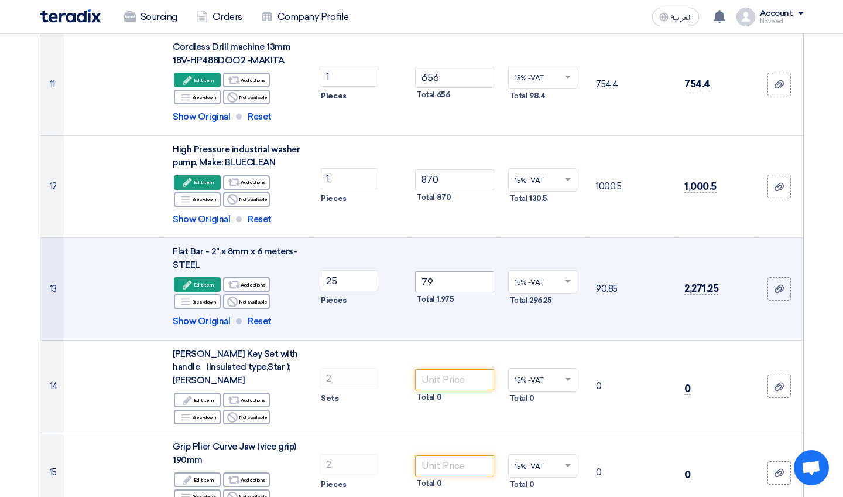
scroll to position [1075, 0]
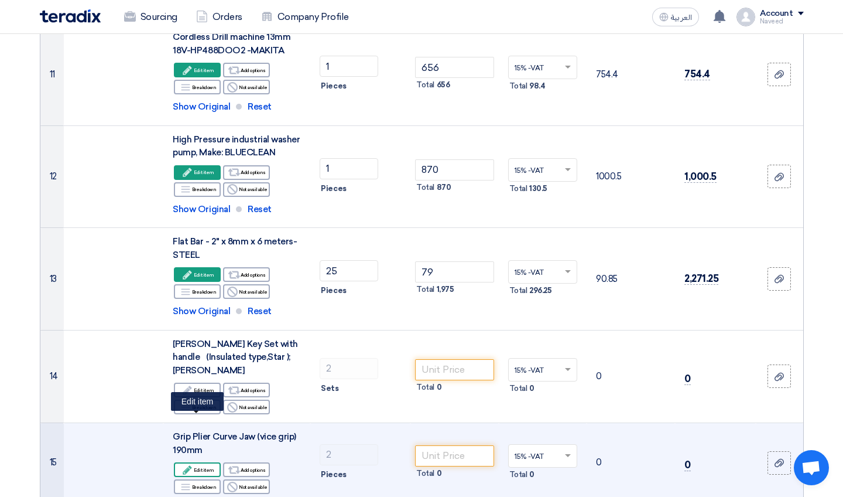
click at [208, 433] on div "Edit Edit item" at bounding box center [197, 469] width 47 height 15
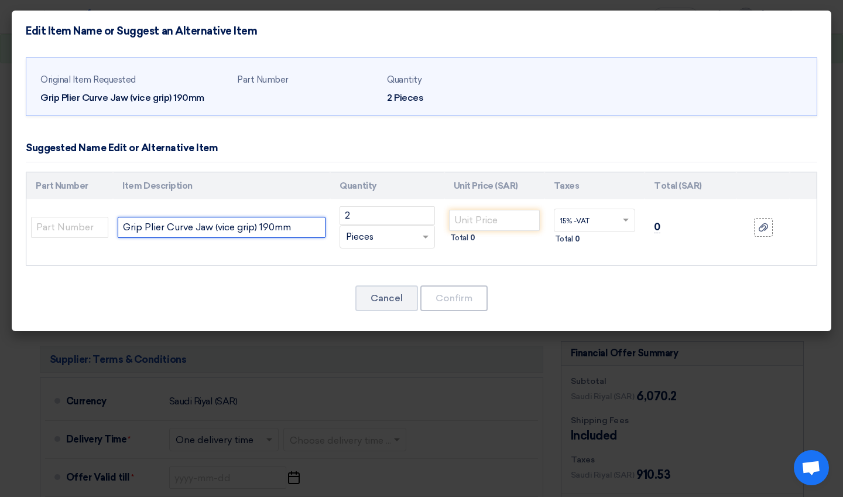
click at [271, 229] on input "Grip Plier Curve Jaw (vice grip) 190mm" at bounding box center [222, 227] width 208 height 21
type input "Grip Plier Curve Jaw (vice grip) 160mm"
click at [415, 216] on input "number" at bounding box center [494, 220] width 91 height 21
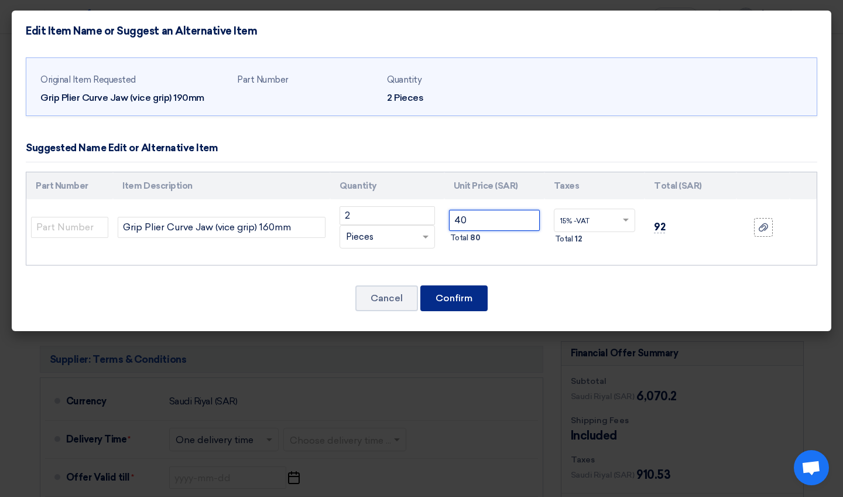
type input "40"
click at [415, 303] on button "Confirm" at bounding box center [453, 298] width 67 height 26
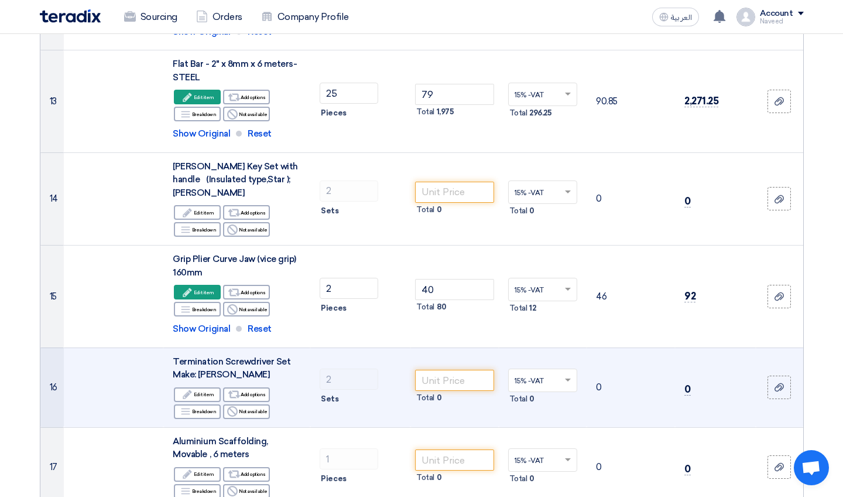
scroll to position [1253, 0]
click at [415, 369] on input "number" at bounding box center [454, 379] width 79 height 21
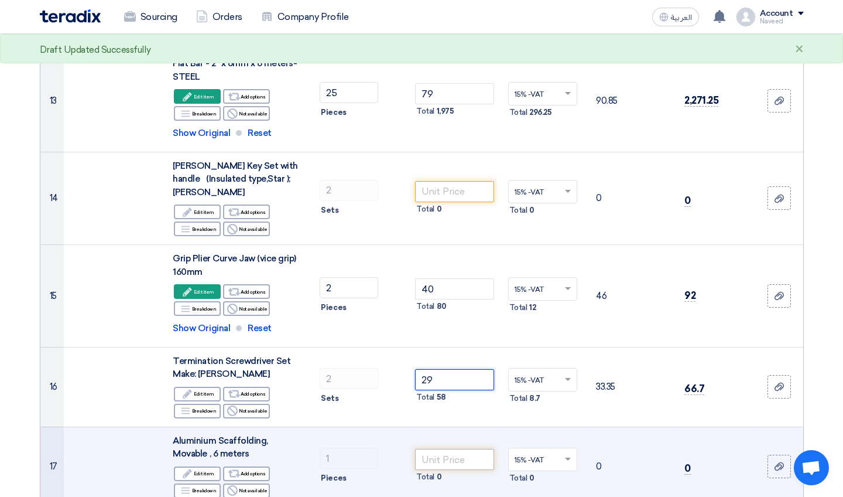
type input "29"
click at [415, 433] on input "number" at bounding box center [454, 459] width 79 height 21
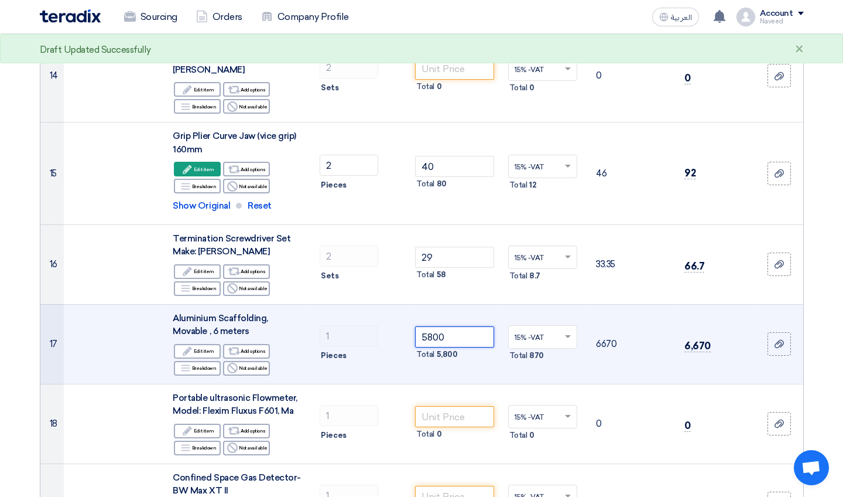
scroll to position [1377, 0]
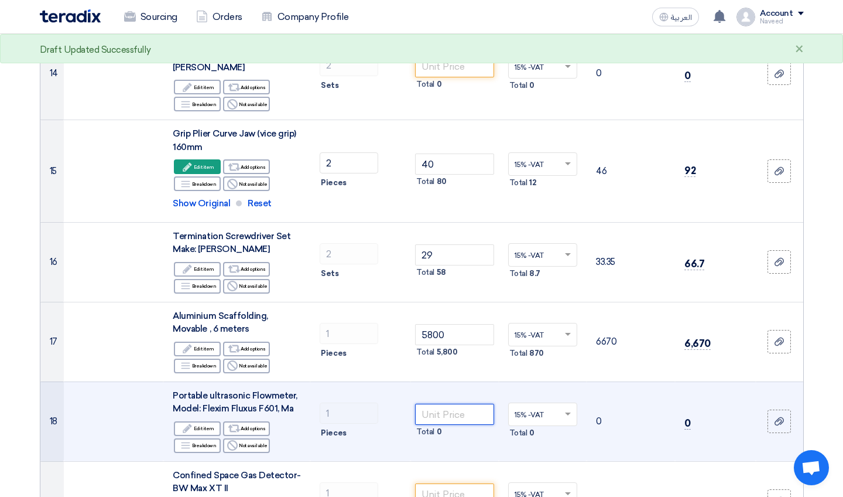
click at [415, 404] on input "number" at bounding box center [454, 414] width 79 height 21
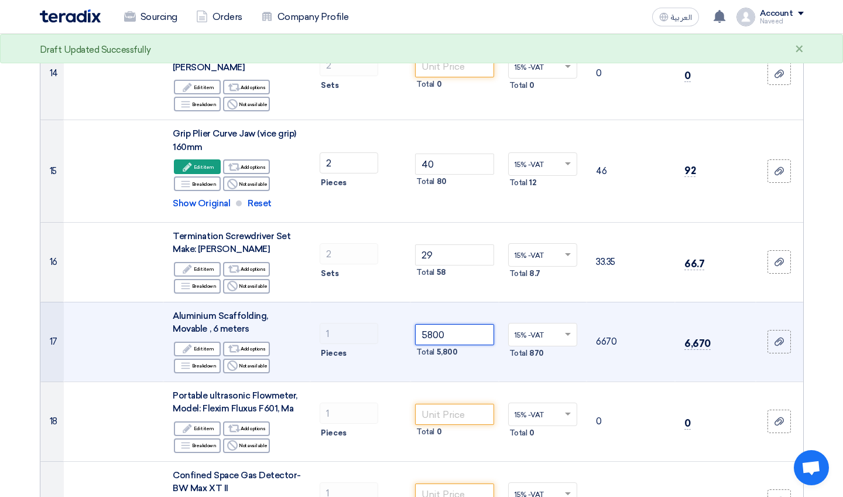
click at [415, 324] on input "5800" at bounding box center [454, 334] width 79 height 21
type input "5"
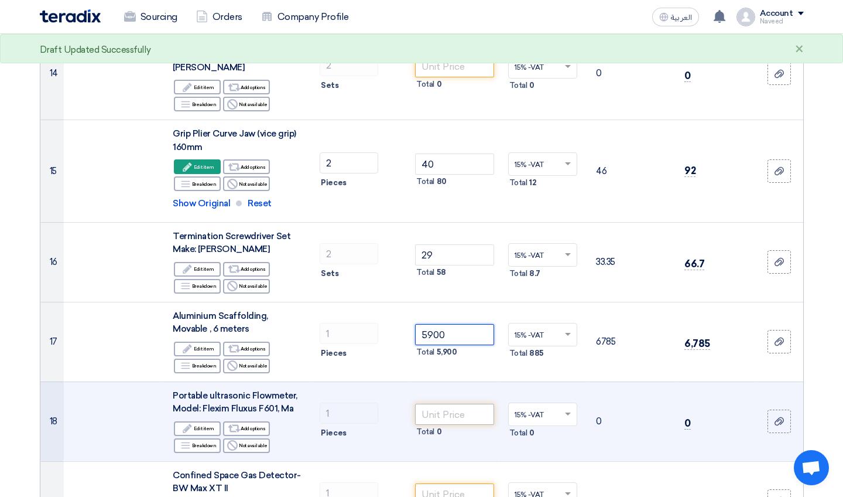
type input "5900"
click at [415, 404] on input "number" at bounding box center [454, 414] width 79 height 21
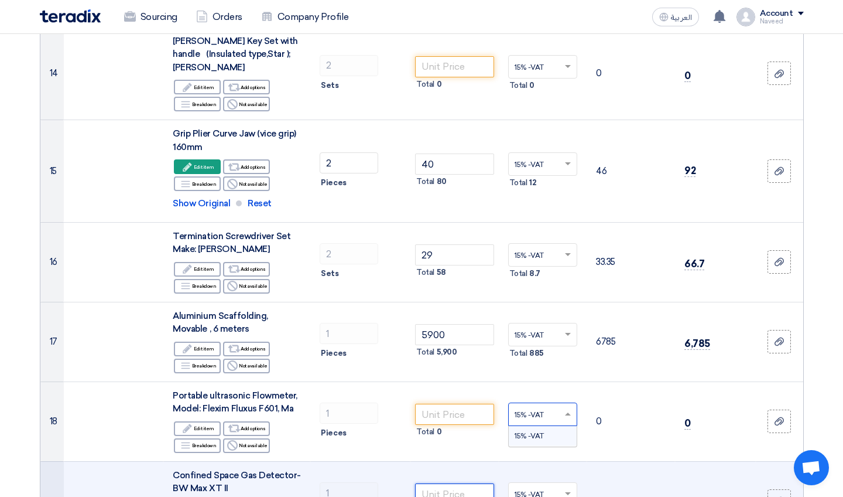
click at [415, 433] on input "number" at bounding box center [454, 493] width 79 height 21
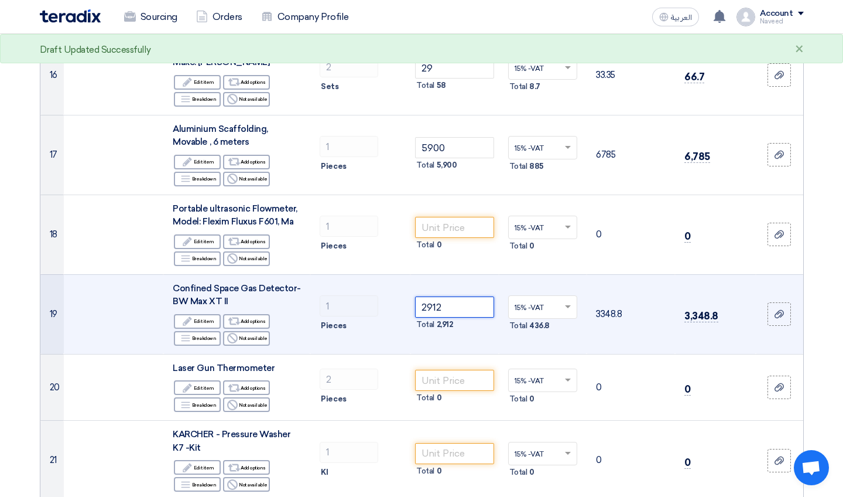
scroll to position [1580, 0]
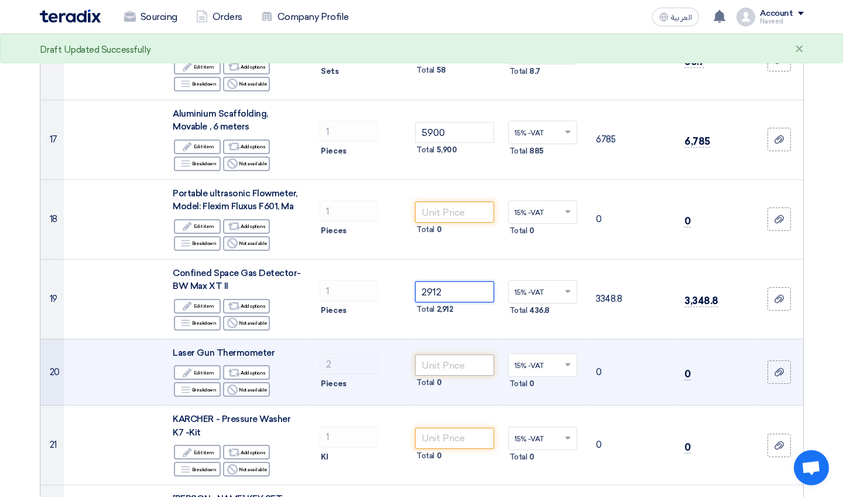
type input "2912"
click at [415, 354] on input "number" at bounding box center [454, 364] width 79 height 21
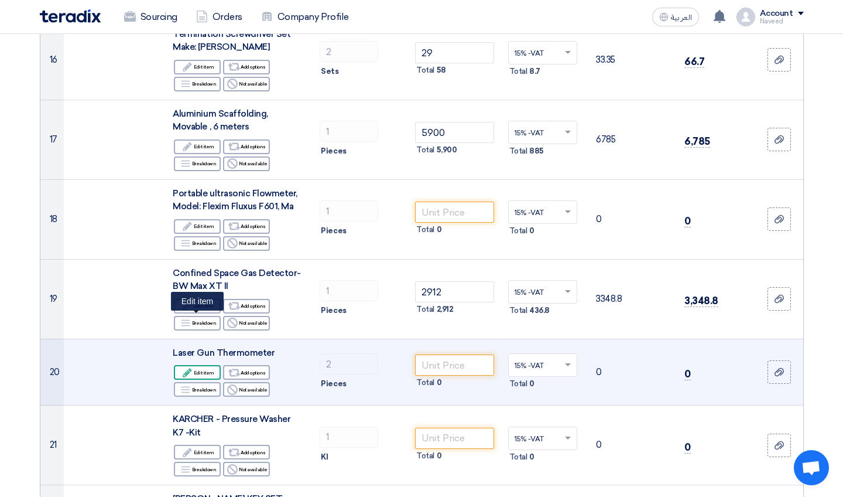
click at [208, 365] on div "Edit Edit item" at bounding box center [197, 372] width 47 height 15
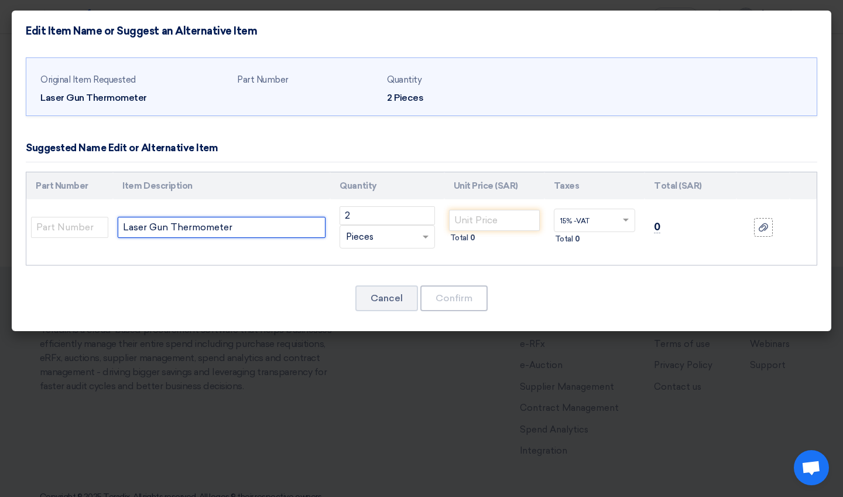
click at [277, 223] on input "Laser Gun Thermometer" at bounding box center [222, 227] width 208 height 21
type input "Laser Gun Thermometer- FLUKE 568-2"
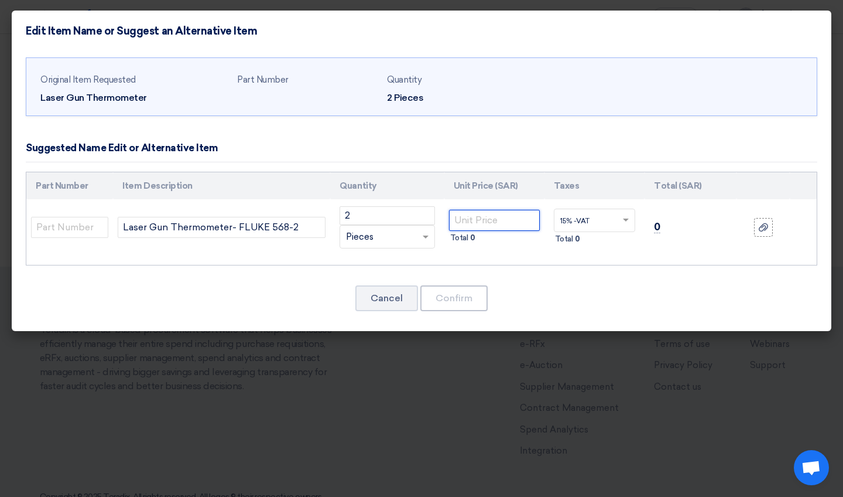
click at [415, 215] on input "number" at bounding box center [494, 220] width 91 height 21
type input "2450"
click at [415, 307] on button "Confirm" at bounding box center [453, 298] width 67 height 26
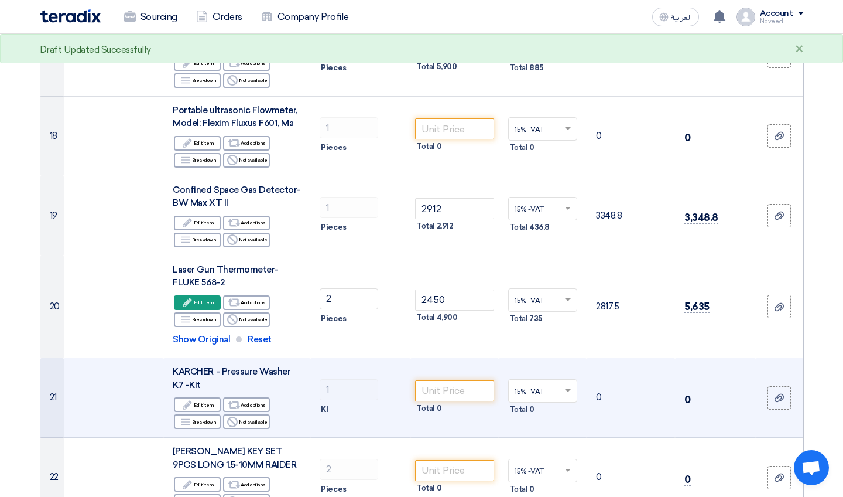
scroll to position [1664, 0]
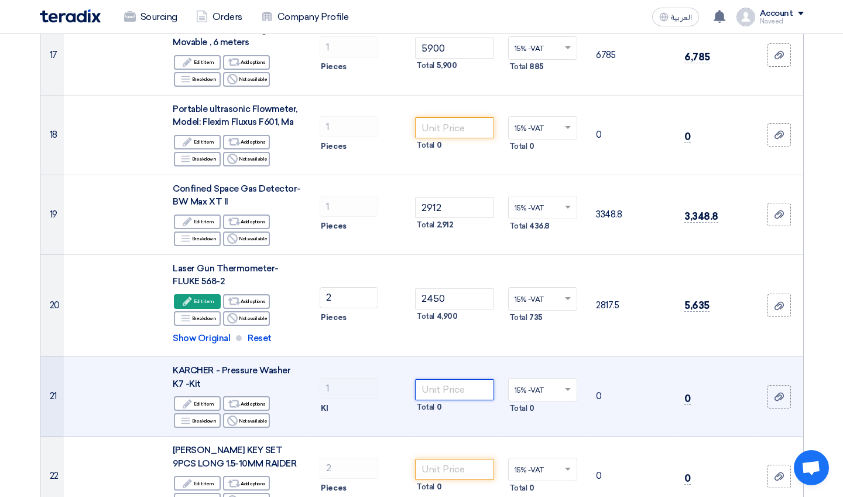
click at [415, 379] on input "number" at bounding box center [454, 389] width 79 height 21
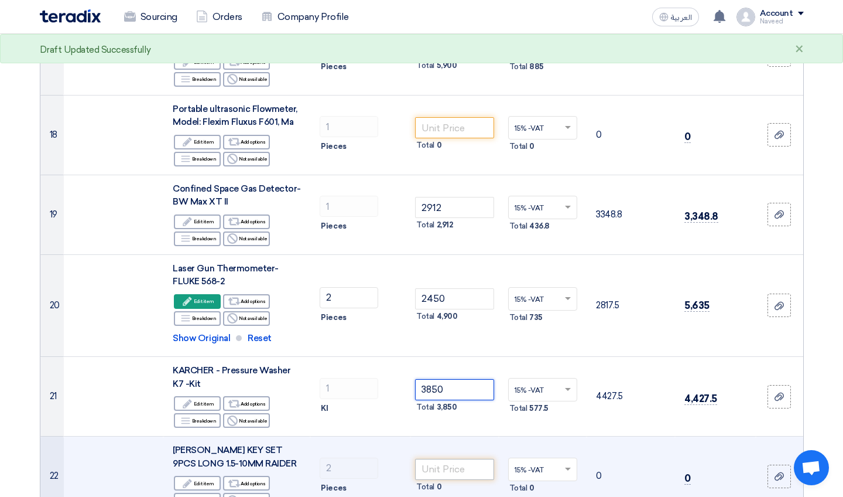
type input "3850"
click at [415, 433] on input "number" at bounding box center [454, 469] width 79 height 21
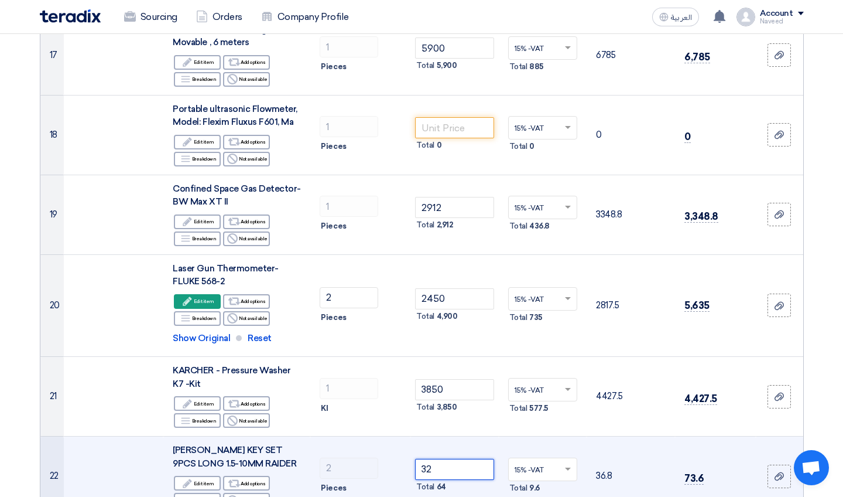
type input "32"
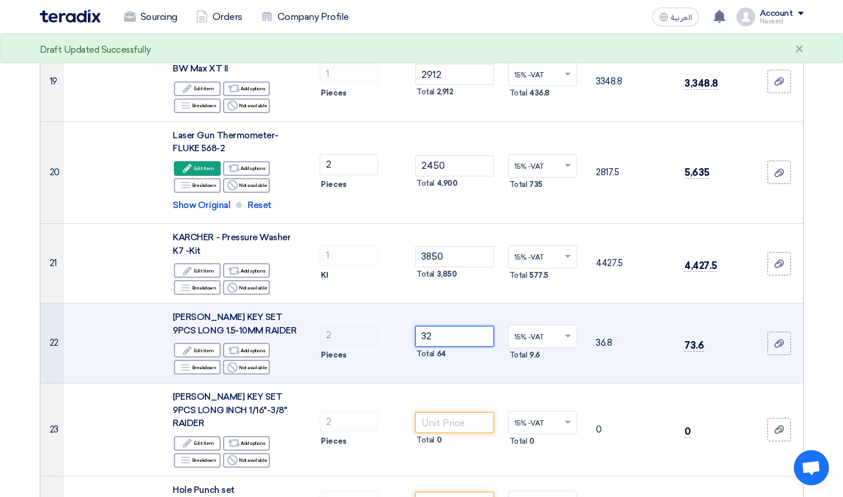
scroll to position [1799, 0]
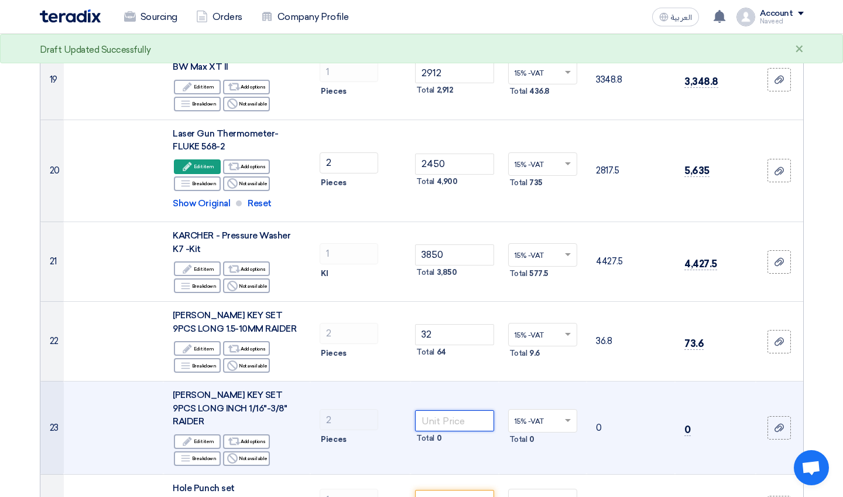
click at [415, 410] on input "number" at bounding box center [454, 420] width 79 height 21
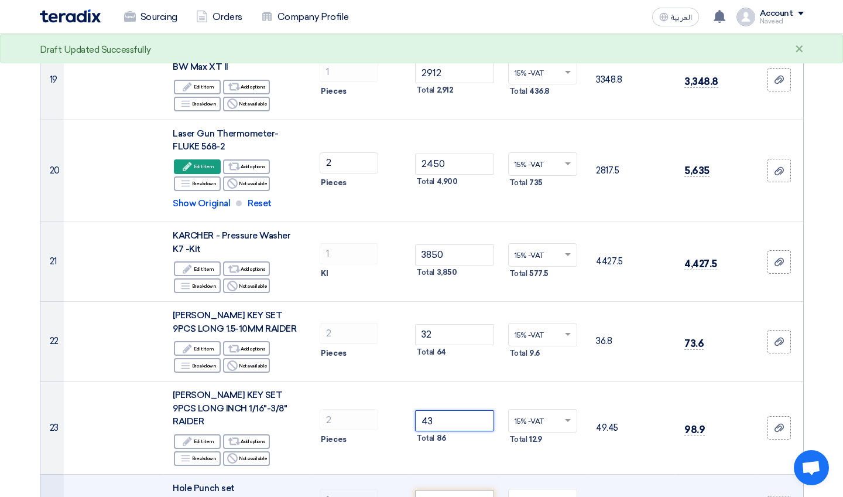
type input "43"
click at [415, 433] on input "number" at bounding box center [454, 500] width 79 height 21
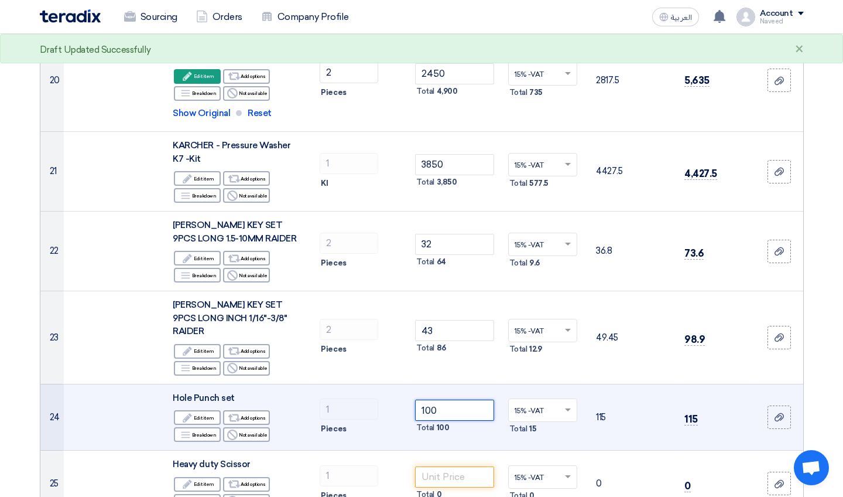
scroll to position [1889, 0]
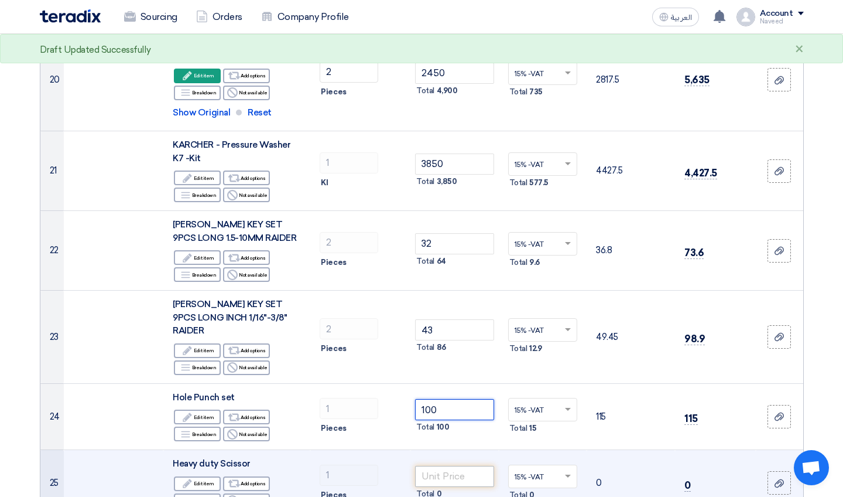
type input "100"
click at [415, 433] on input "number" at bounding box center [454, 476] width 79 height 21
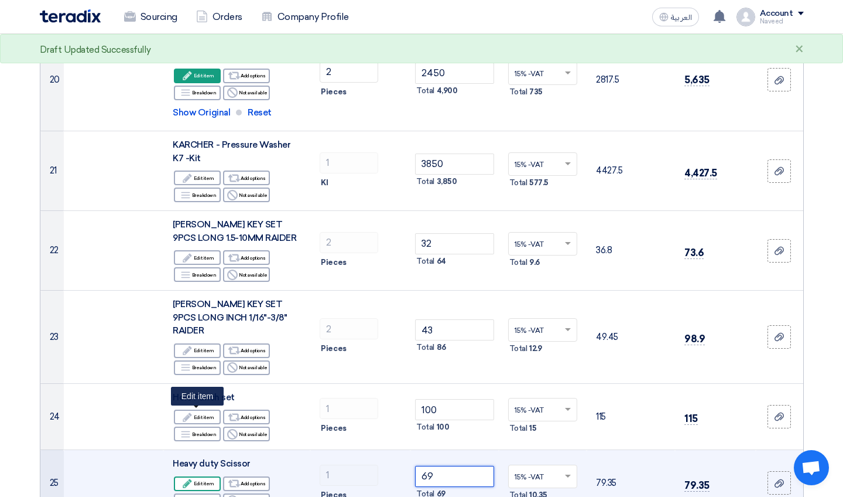
type input "69"
click at [201, 433] on div "Edit Edit item" at bounding box center [197, 483] width 47 height 15
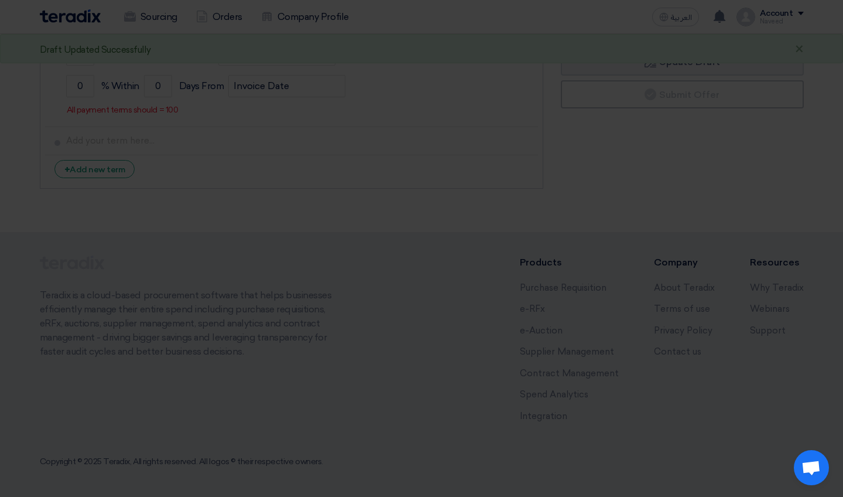
scroll to position [1447, 0]
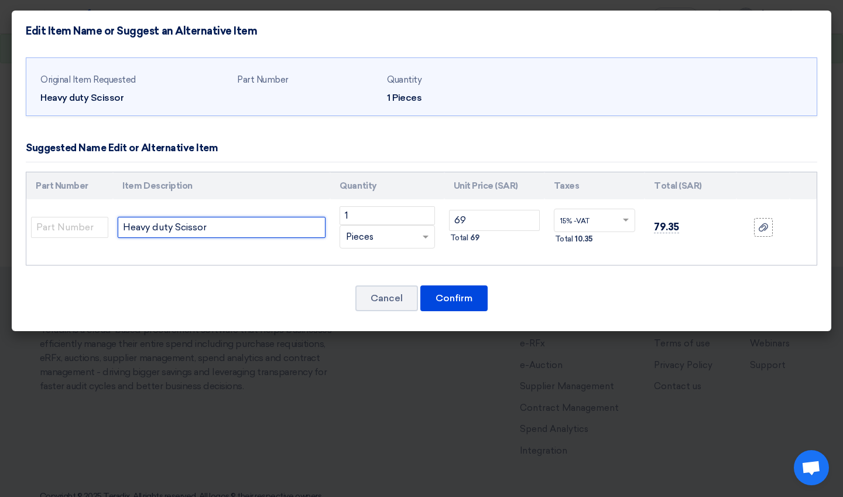
click at [283, 234] on input "Heavy duty Scissor" at bounding box center [222, 227] width 208 height 21
type input "Heavy duty Scissor-10""
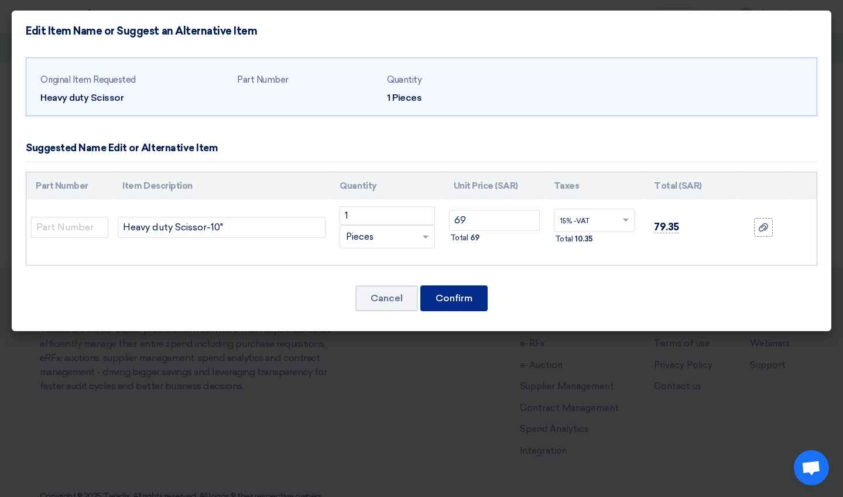
click at [415, 287] on button "Confirm" at bounding box center [453, 298] width 67 height 26
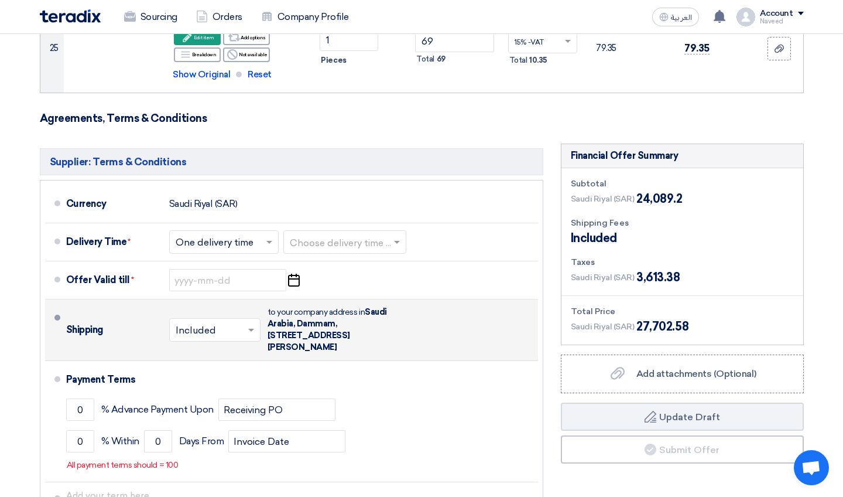
scroll to position [2330, 0]
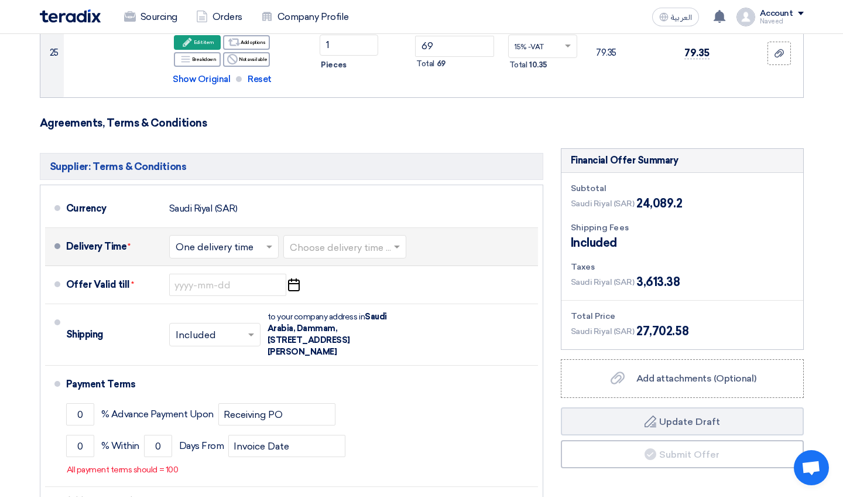
click at [277, 241] on span at bounding box center [271, 247] width 15 height 12
click at [333, 240] on input "text" at bounding box center [345, 248] width 111 height 17
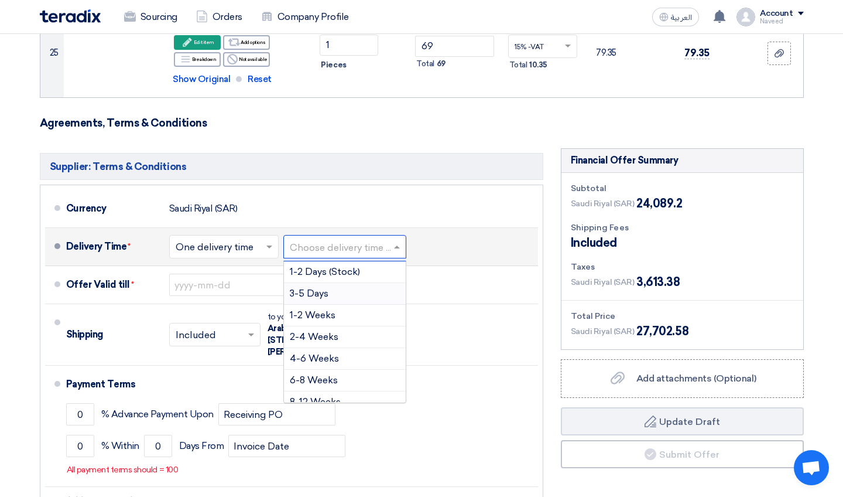
click at [322, 288] on span "3-5 Days" at bounding box center [309, 293] width 39 height 11
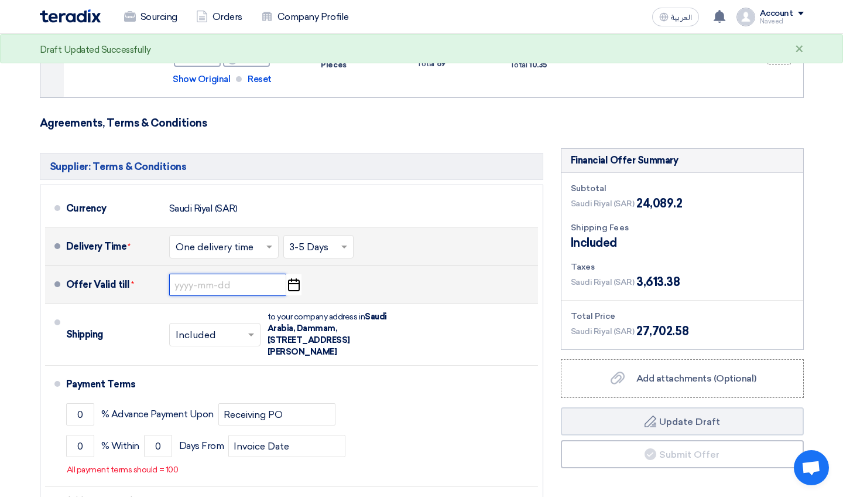
click at [217, 273] on input at bounding box center [227, 284] width 117 height 22
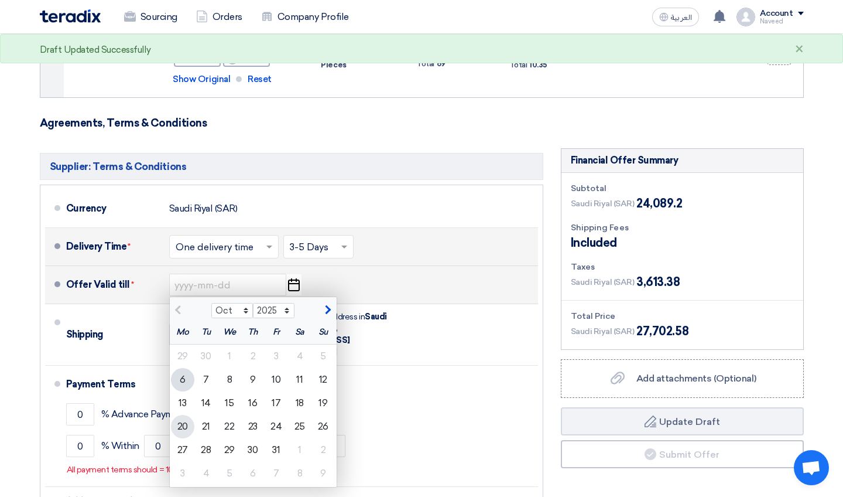
click at [185, 415] on div "20" at bounding box center [182, 426] width 23 height 23
type input "[DATE]"
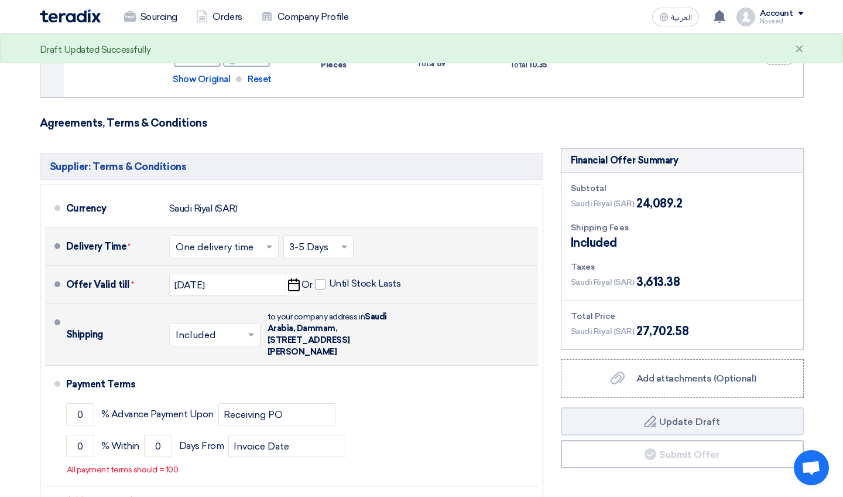
click at [230, 327] on input "text" at bounding box center [216, 335] width 80 height 17
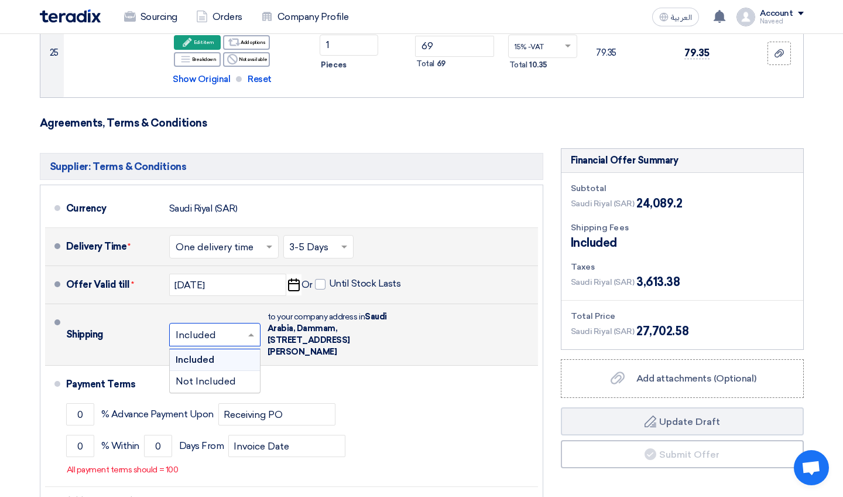
click at [214, 354] on span "Included" at bounding box center [195, 359] width 39 height 11
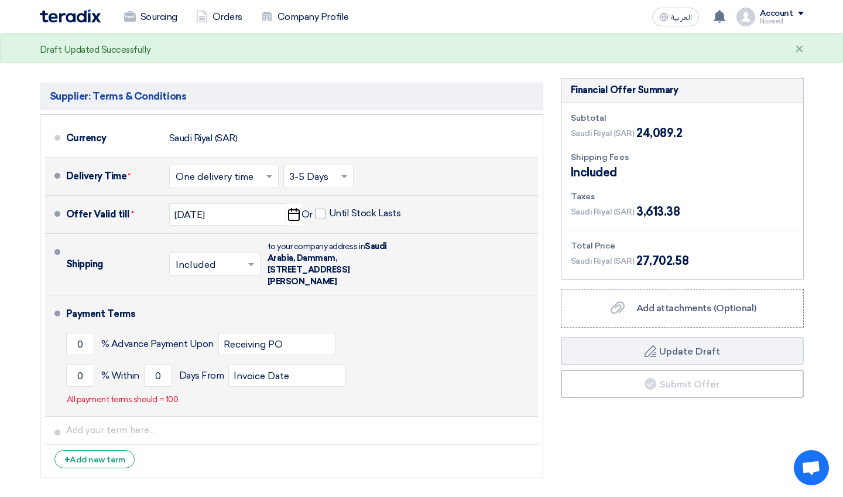
scroll to position [2410, 0]
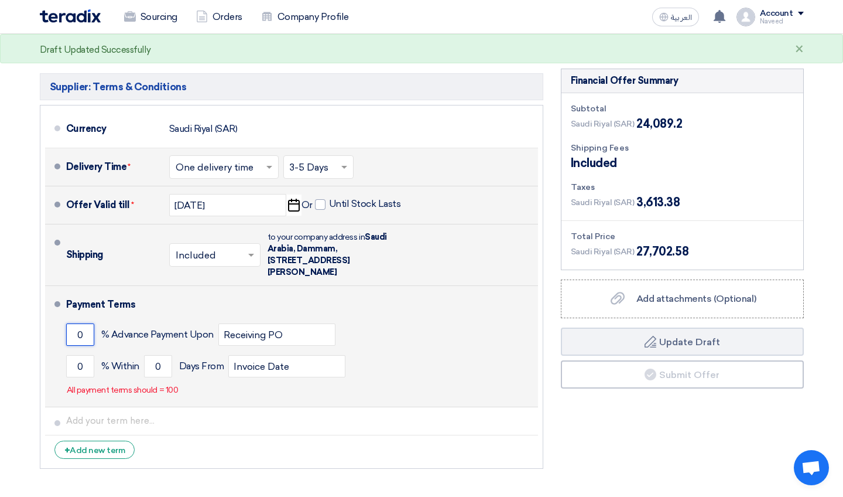
click at [88, 323] on input "0" at bounding box center [80, 334] width 28 height 22
type input "0"
click at [154, 355] on input "0" at bounding box center [158, 366] width 28 height 22
click at [86, 323] on input "0" at bounding box center [80, 334] width 28 height 22
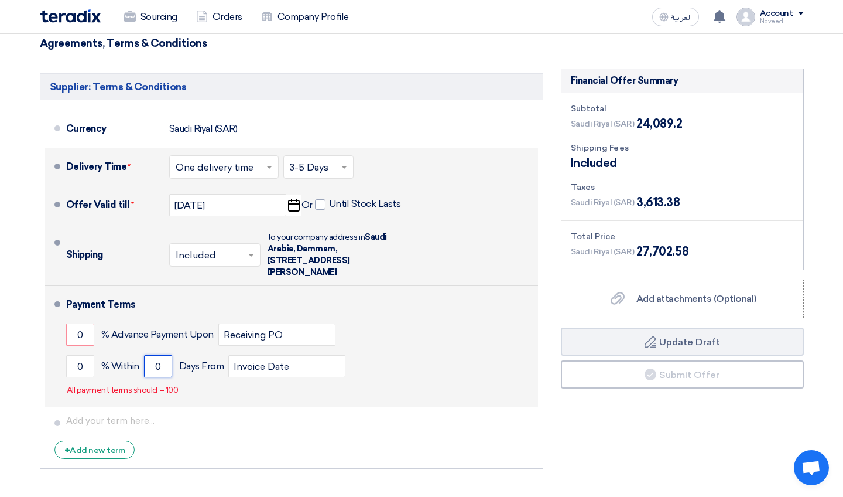
click at [165, 355] on input "0" at bounding box center [158, 366] width 28 height 22
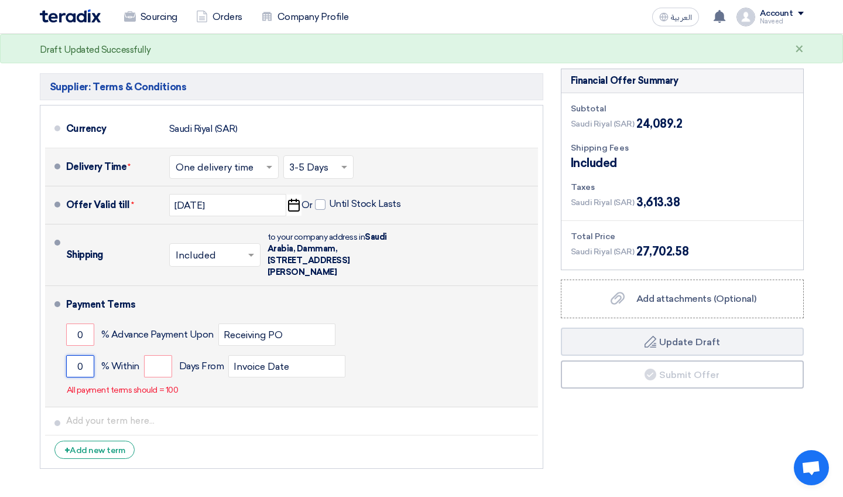
click at [93, 355] on input "0" at bounding box center [80, 366] width 28 height 22
type input "100"
click at [160, 355] on input "number" at bounding box center [158, 366] width 28 height 22
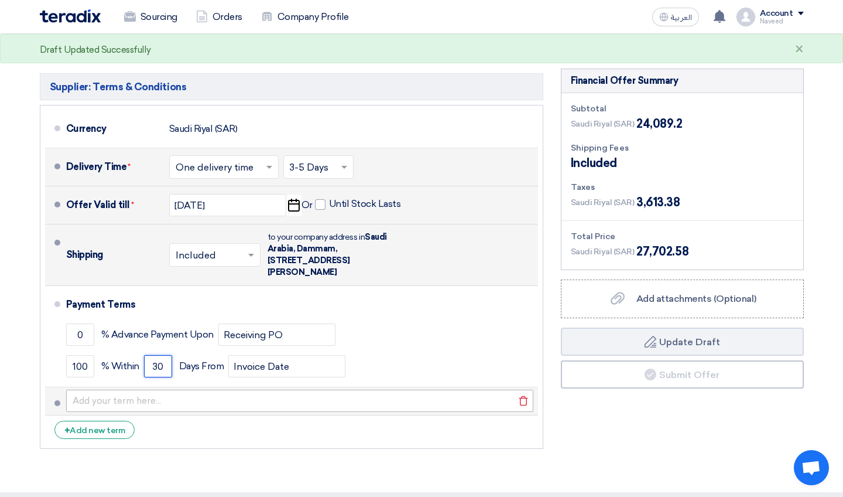
type input "30"
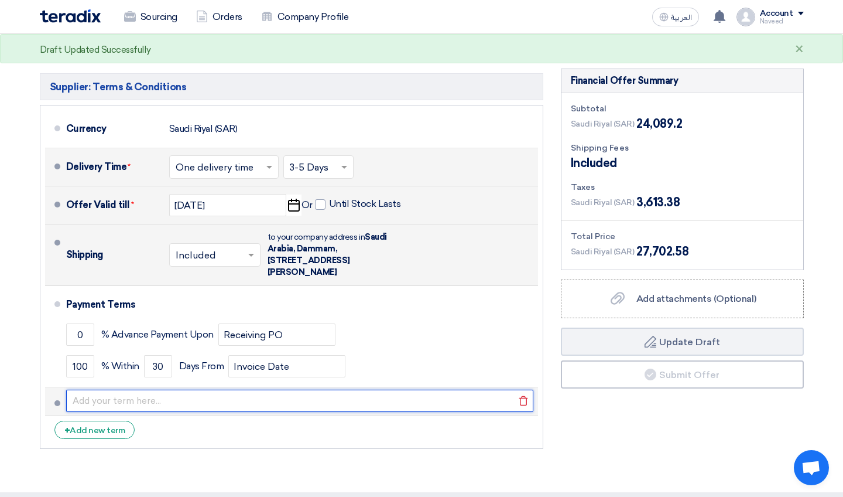
click at [373, 389] on input "text" at bounding box center [299, 400] width 467 height 22
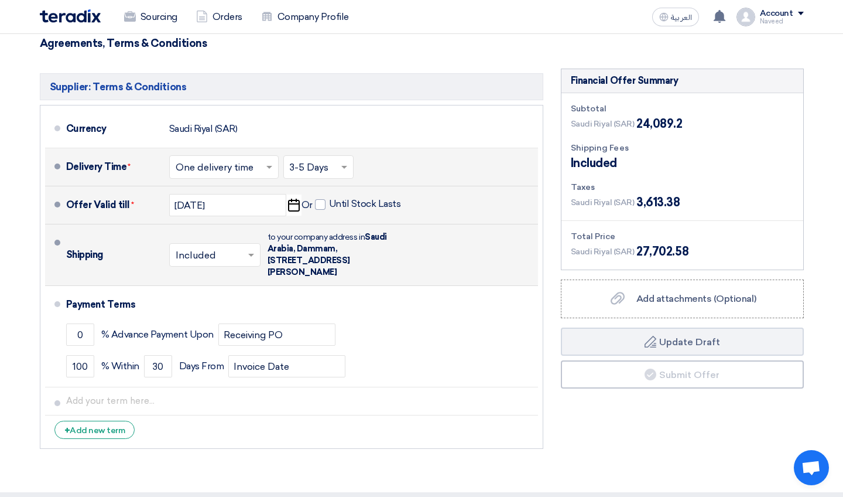
click at [296, 415] on li "+ Add new term" at bounding box center [291, 429] width 493 height 28
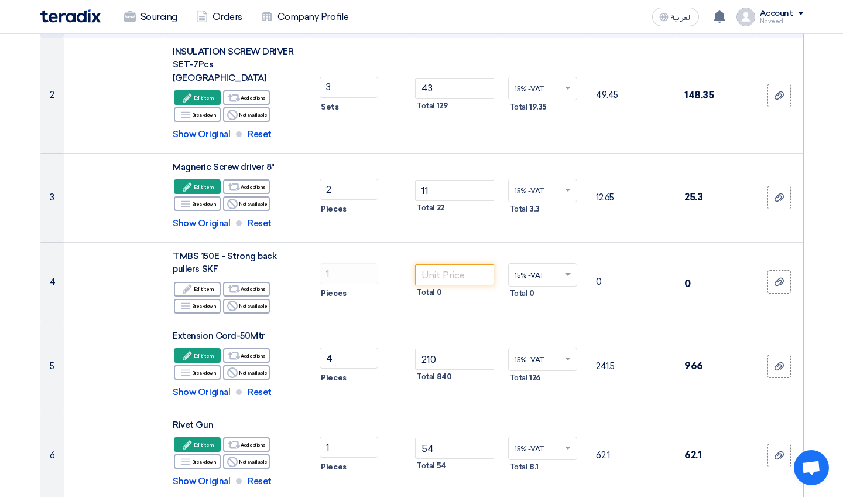
scroll to position [275, 0]
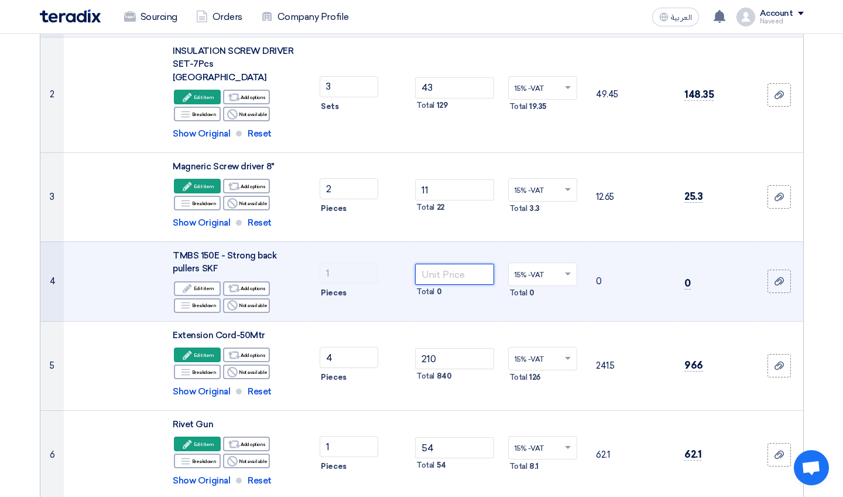
click at [415, 264] on input "number" at bounding box center [454, 274] width 79 height 21
type input "8500"
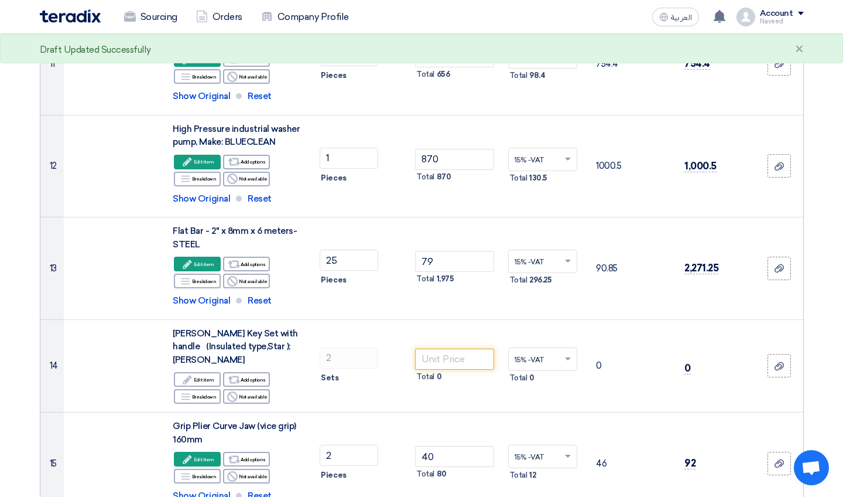
scroll to position [1086, 0]
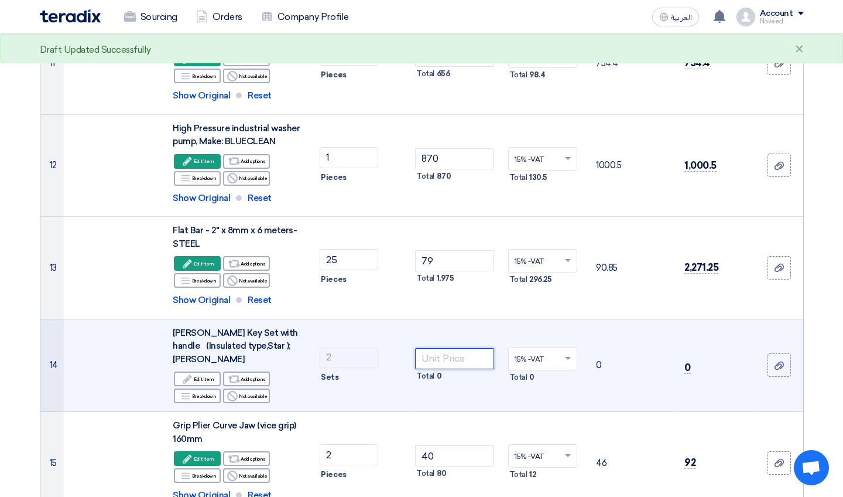
click at [415, 348] on input "number" at bounding box center [454, 358] width 79 height 21
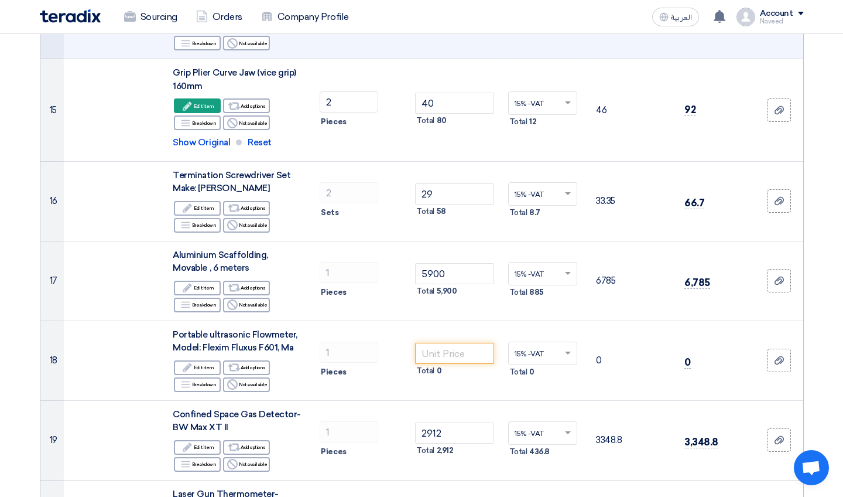
scroll to position [1444, 0]
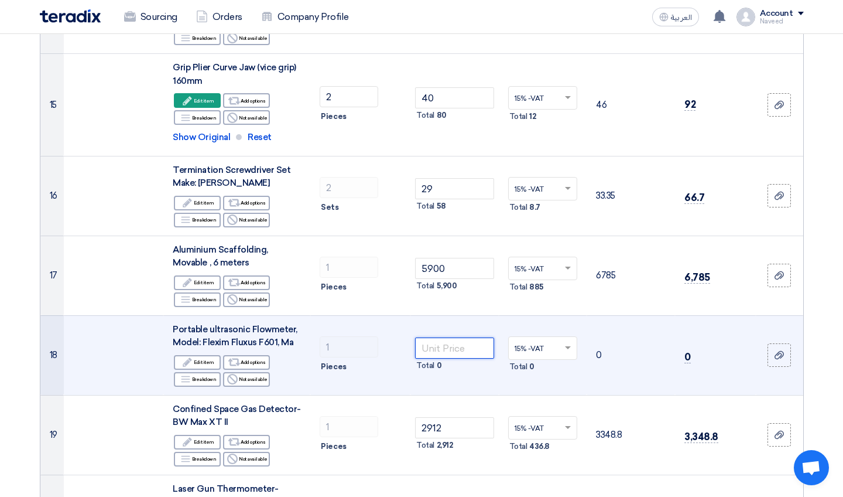
click at [415, 337] on input "number" at bounding box center [454, 347] width 79 height 21
click at [194, 355] on div "Edit Edit item" at bounding box center [197, 362] width 47 height 15
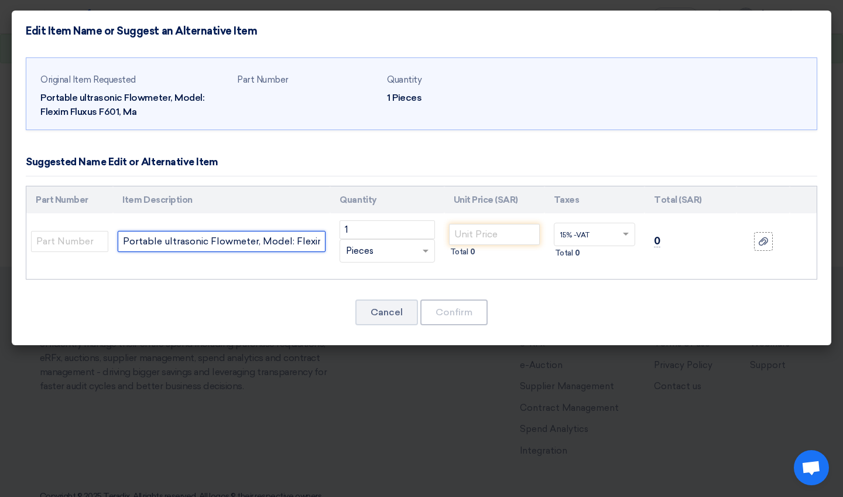
drag, startPoint x: 293, startPoint y: 237, endPoint x: 366, endPoint y: 252, distance: 74.2
click at [366, 252] on tr "Portable ultrasonic Flowmeter, Model: Flexim Fluxus F601, Ma 1 RFQ_STEP1.ITEMS.…" at bounding box center [421, 241] width 791 height 56
click at [366, 252] on span "Pieces" at bounding box center [360, 250] width 28 height 13
drag, startPoint x: 297, startPoint y: 238, endPoint x: 428, endPoint y: 259, distance: 132.4
click at [415, 259] on tr "Portable ultrasonic Flowmeter, Model: MOXAC 1 RFQ_STEP1.ITEMS.2.TYPE_PLACEHOLDE…" at bounding box center [421, 241] width 791 height 56
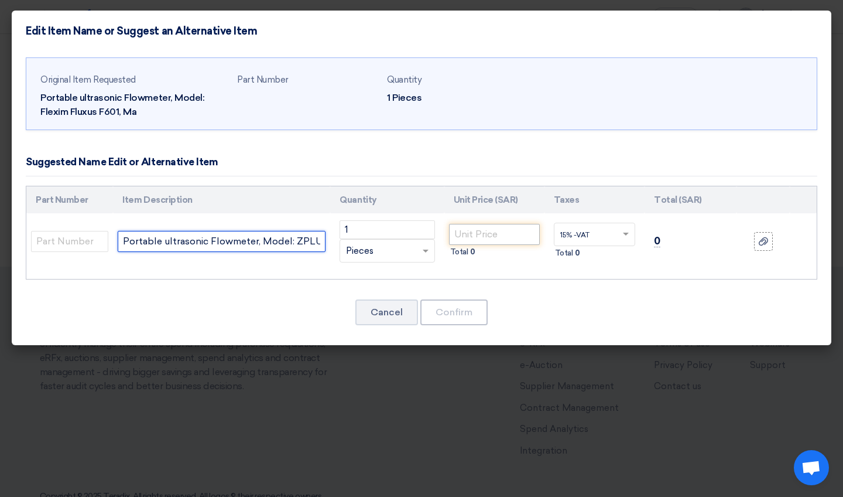
type input "Portable ultrasonic Flowmeter, Model: ZPLUZ Pipe Diameter Temp -30 to 90 degree…"
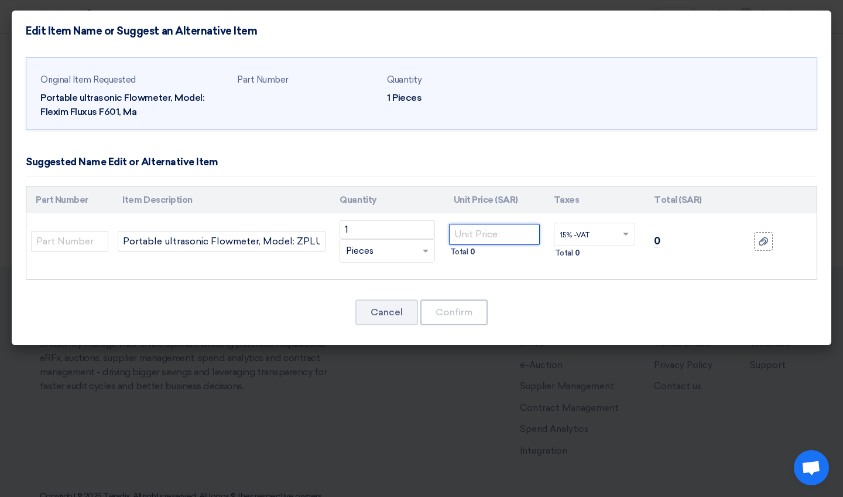
click at [415, 235] on input "number" at bounding box center [494, 234] width 91 height 21
type input "2900"
click at [415, 322] on button "Confirm" at bounding box center [453, 312] width 67 height 26
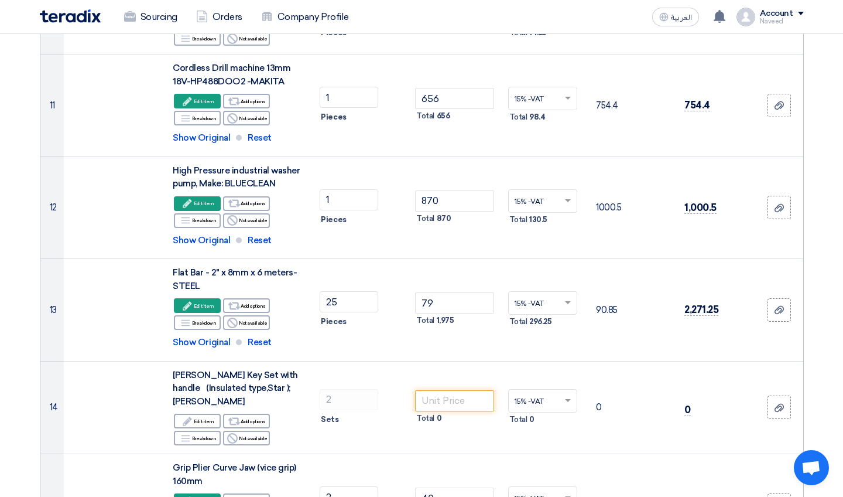
scroll to position [1043, 0]
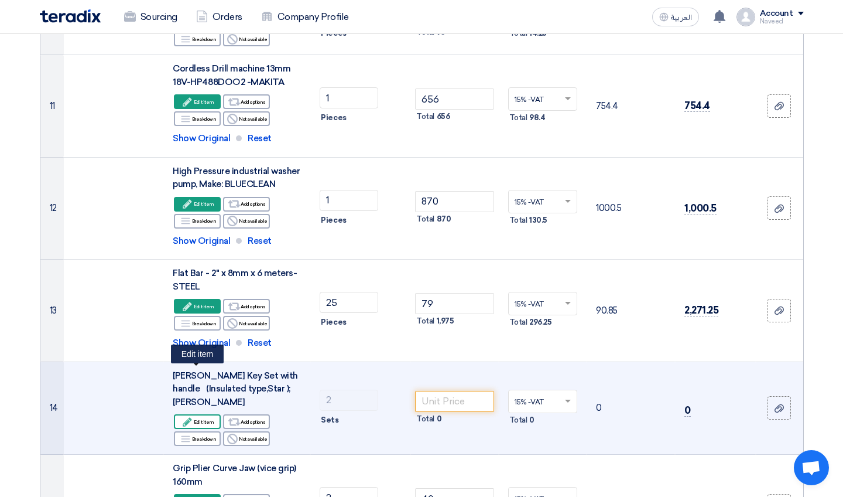
click at [195, 414] on div "Edit Edit item" at bounding box center [197, 421] width 47 height 15
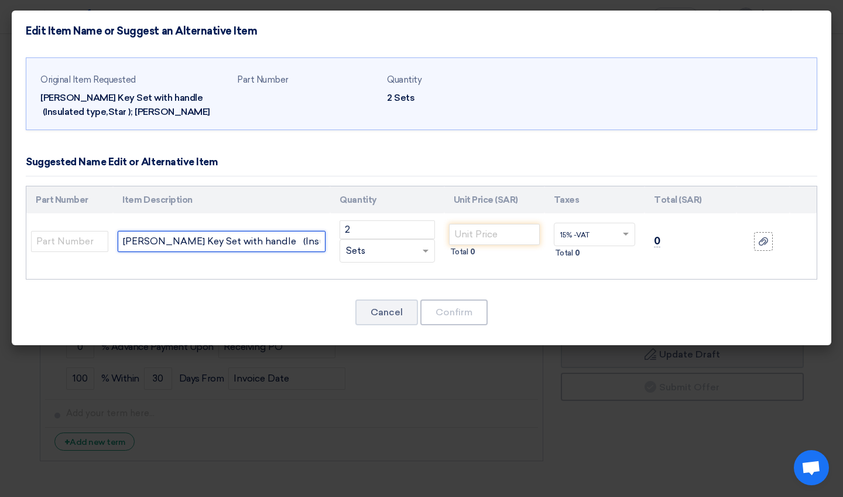
drag, startPoint x: 297, startPoint y: 240, endPoint x: 374, endPoint y: 243, distance: 76.8
click at [374, 243] on tr "[PERSON_NAME] Key Set with handle (Insulated type,Star ); [PERSON_NAME] 2 RFQ_S…" at bounding box center [421, 241] width 791 height 56
click at [302, 239] on input "[PERSON_NAME] Key Set with handle (Insulated type,Star ); [PERSON_NAME]" at bounding box center [222, 241] width 208 height 21
drag, startPoint x: 286, startPoint y: 239, endPoint x: 358, endPoint y: 240, distance: 71.5
click at [358, 240] on tr "[PERSON_NAME] Key Set with handle (Insulated type,Star ); [PERSON_NAME] 2 RFQ_S…" at bounding box center [421, 241] width 791 height 56
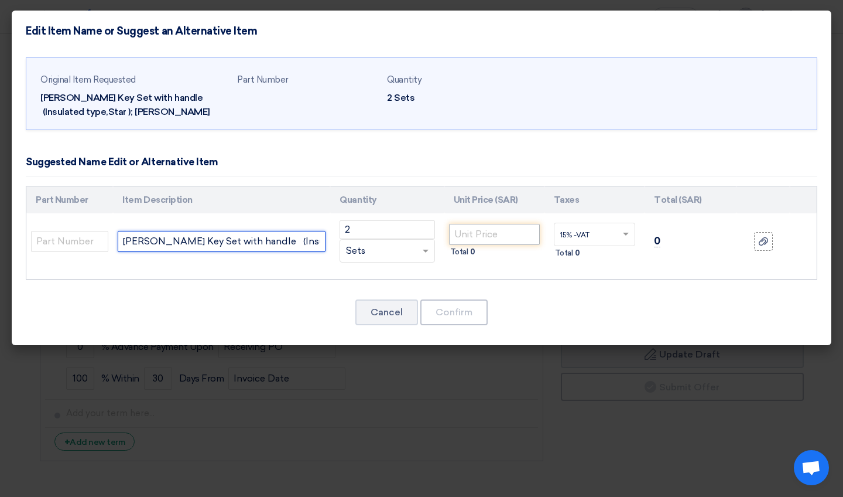
type input "[PERSON_NAME] Key Set with handle (Insulated type,Star ); 5 Pc"
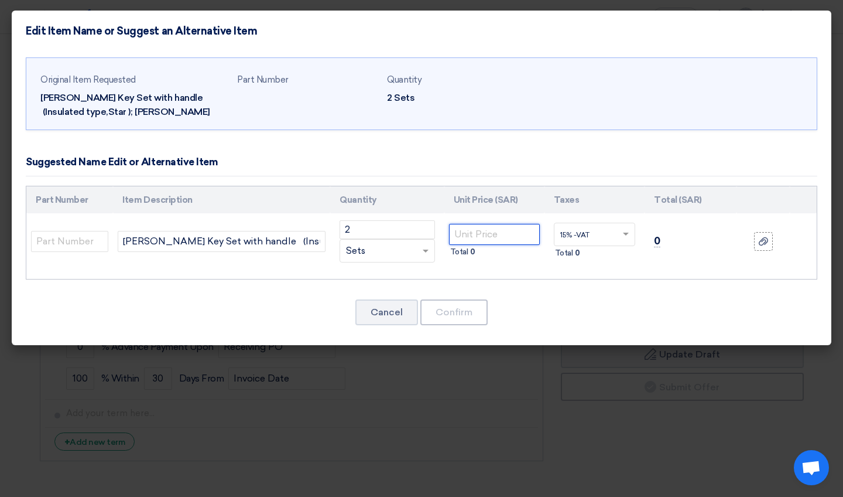
click at [415, 237] on input "number" at bounding box center [494, 234] width 91 height 21
type input "290"
click at [415, 305] on button "Confirm" at bounding box center [453, 312] width 67 height 26
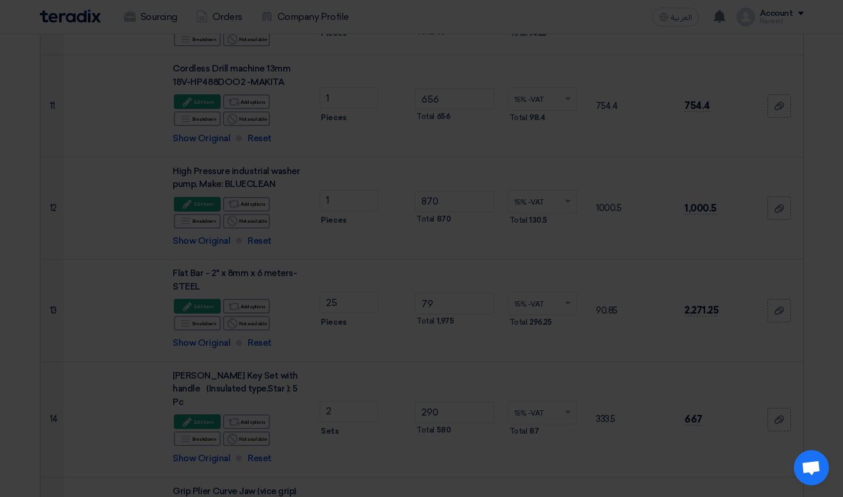
click at [415, 296] on button "Confirm" at bounding box center [453, 283] width 67 height 26
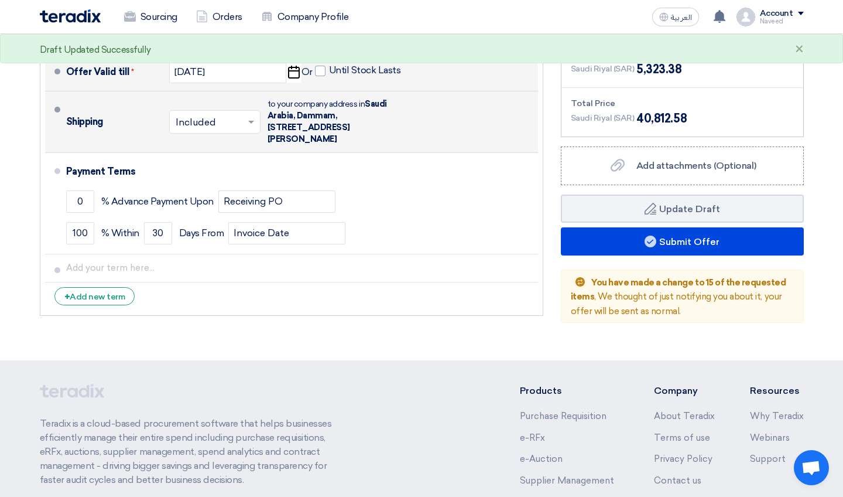
scroll to position [2583, 0]
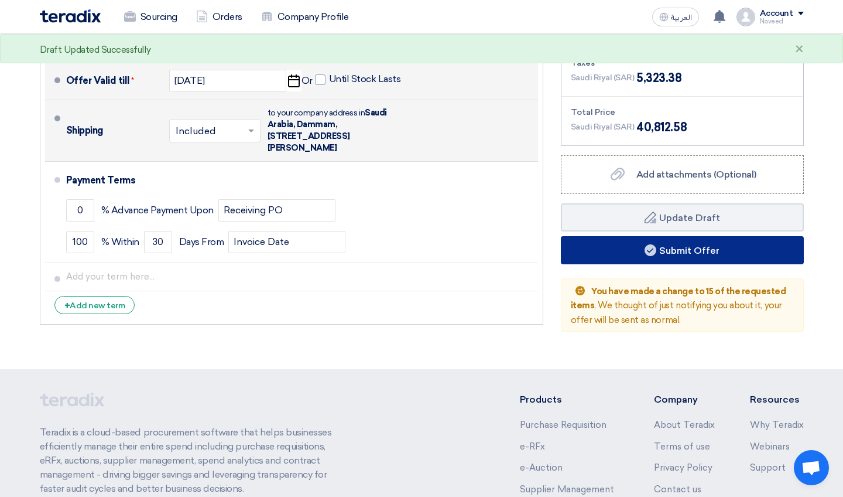
click at [415, 236] on button "Submit Offer" at bounding box center [682, 250] width 243 height 28
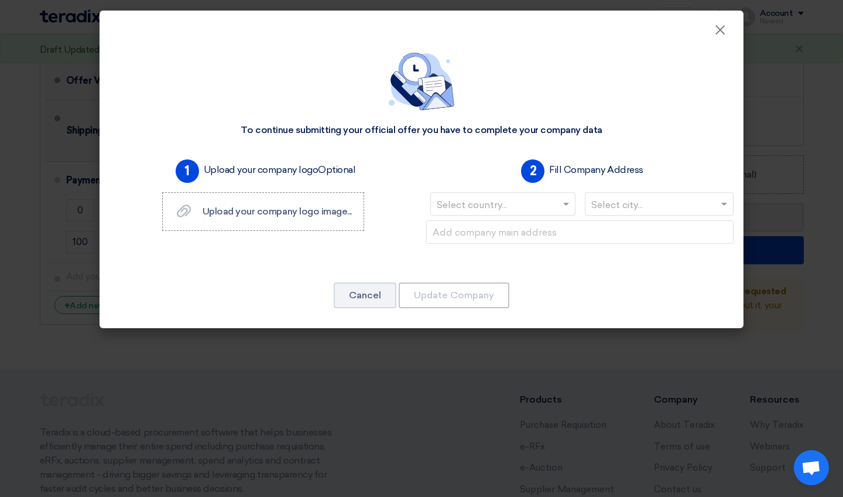
click at [415, 203] on span at bounding box center [567, 204] width 15 height 14
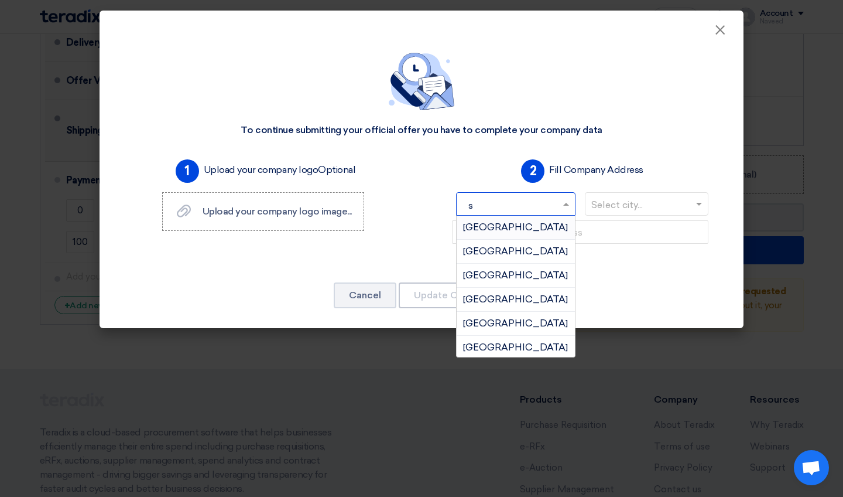
type input "sa"
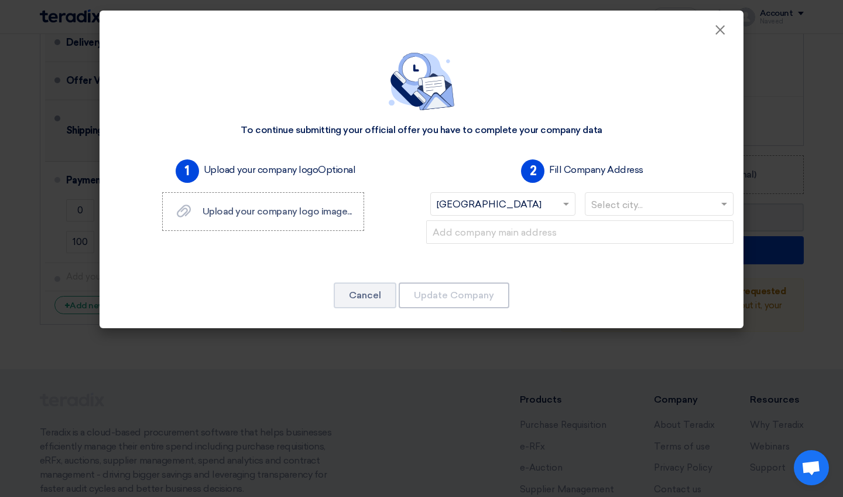
click at [415, 204] on input "text" at bounding box center [654, 205] width 125 height 19
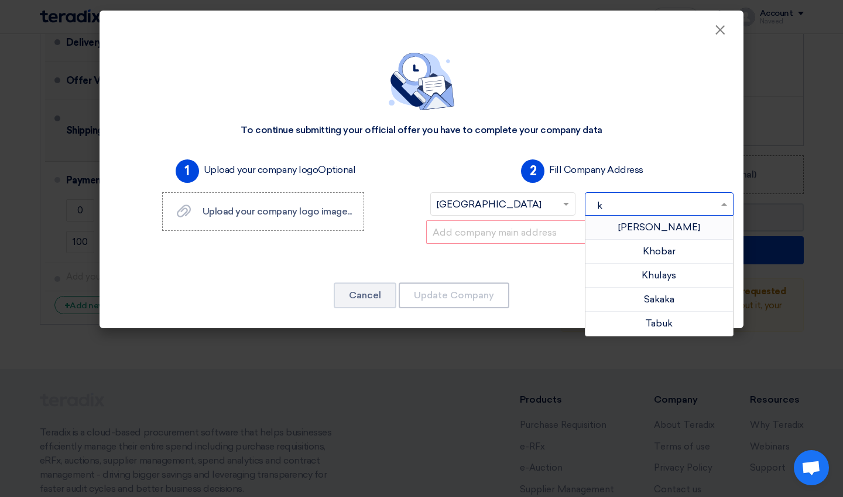
type input "kh"
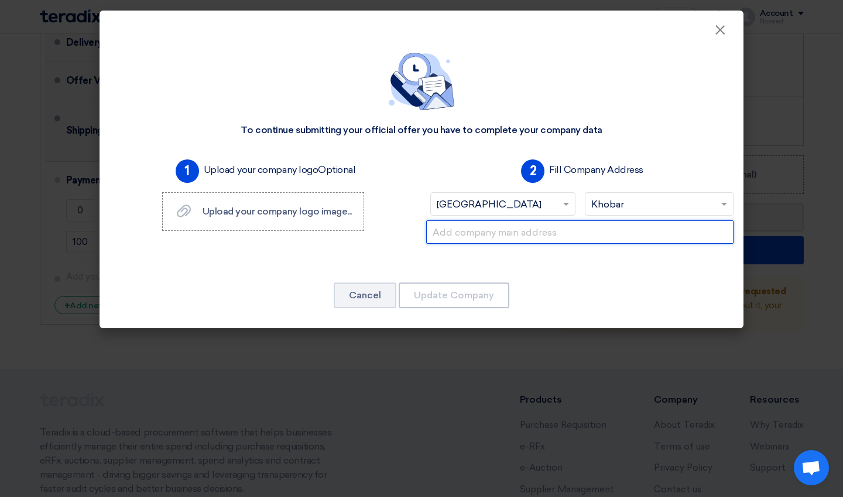
click at [415, 224] on input "text" at bounding box center [579, 231] width 307 height 23
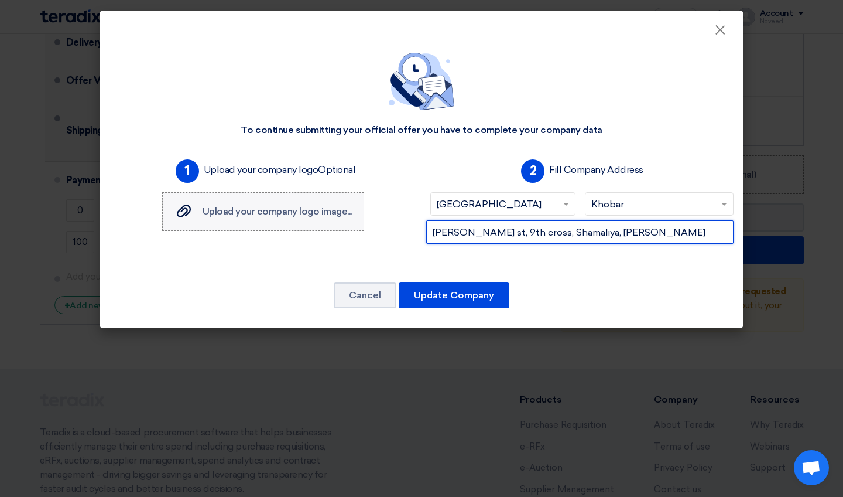
type input "[PERSON_NAME] st, 9th cross, Shamaliya, [PERSON_NAME]"
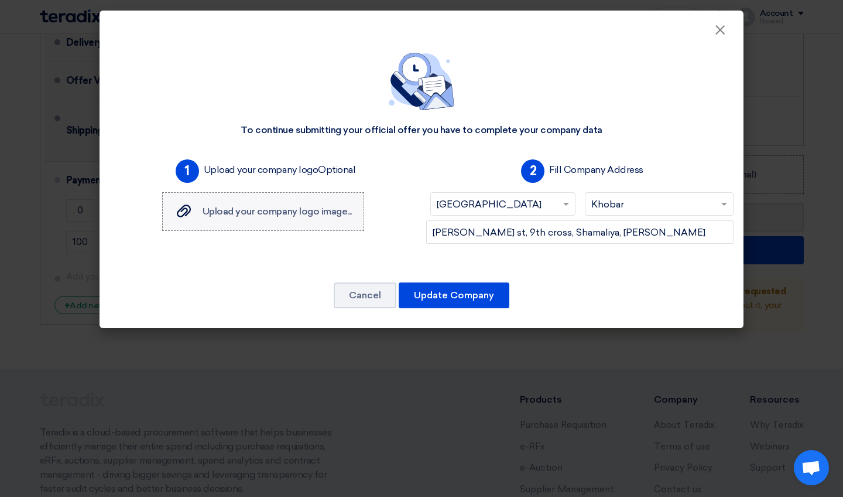
click at [338, 204] on div "Upload your company logo image... Upload your company logo image..." at bounding box center [263, 211] width 177 height 14
click at [0, 0] on input "Upload your company logo image... Upload your company logo image..." at bounding box center [0, 0] width 0 height 0
click at [415, 290] on button "Update Company" at bounding box center [454, 295] width 111 height 26
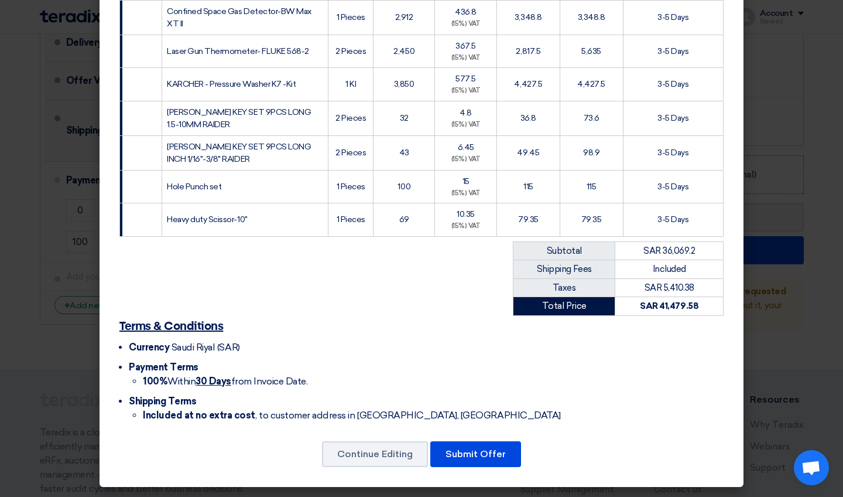
scroll to position [838, 0]
click at [415, 433] on button "Submit Offer" at bounding box center [475, 454] width 91 height 26
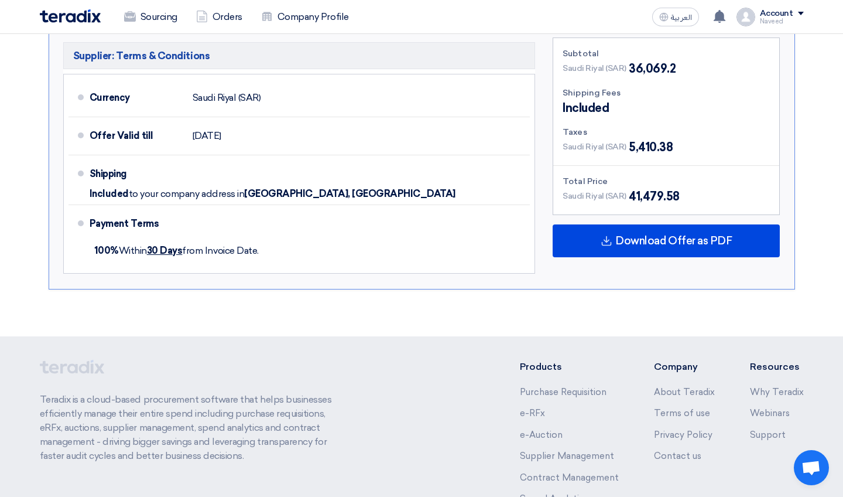
scroll to position [1776, 0]
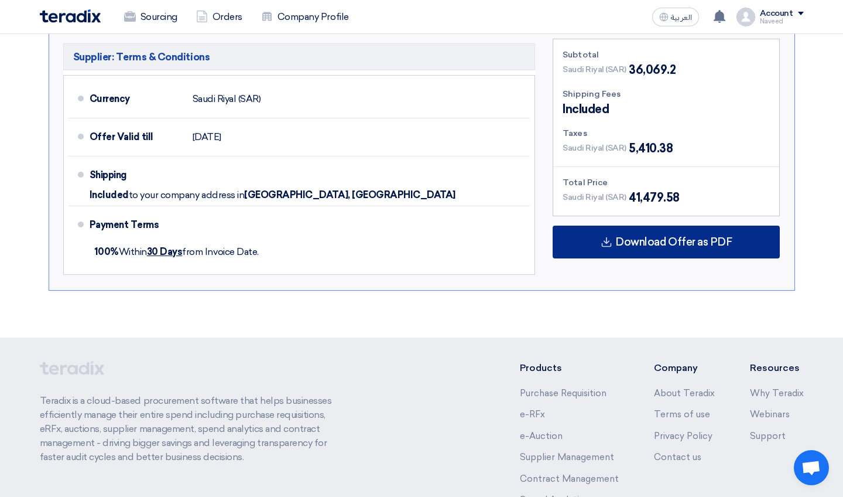
click at [415, 225] on div "Download Offer as PDF" at bounding box center [666, 241] width 227 height 33
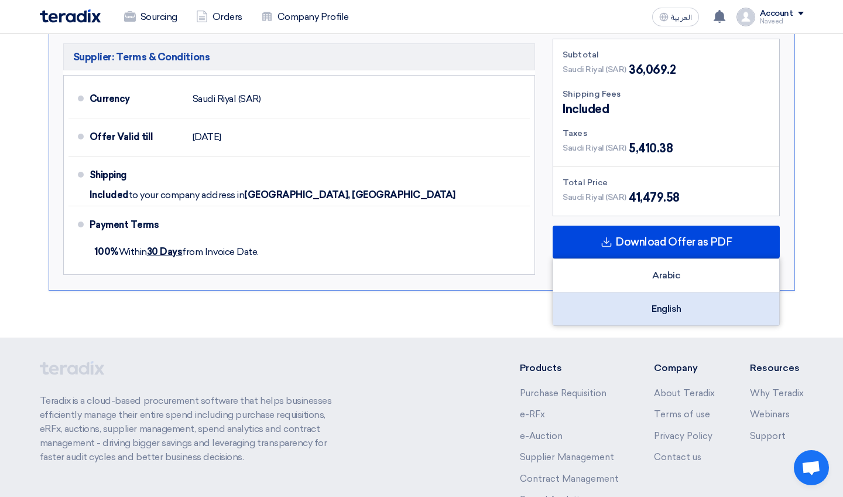
click at [415, 292] on div "English" at bounding box center [666, 308] width 226 height 33
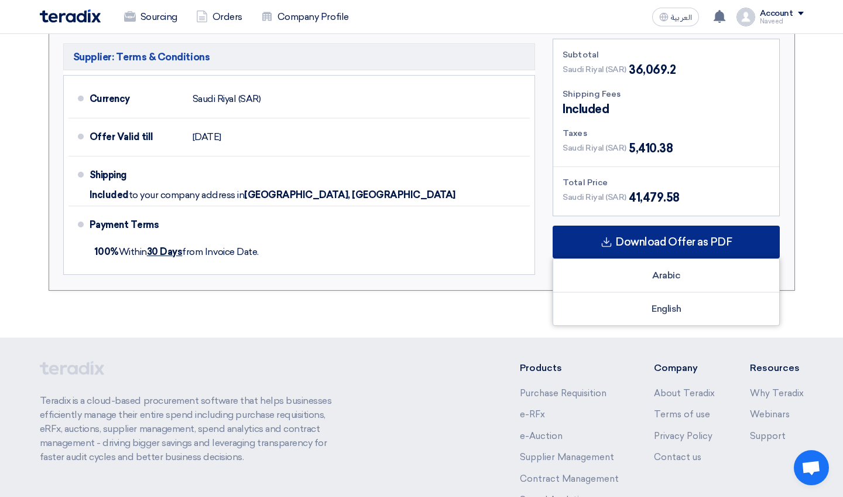
click at [415, 237] on span "Download Offer as PDF" at bounding box center [674, 242] width 117 height 11
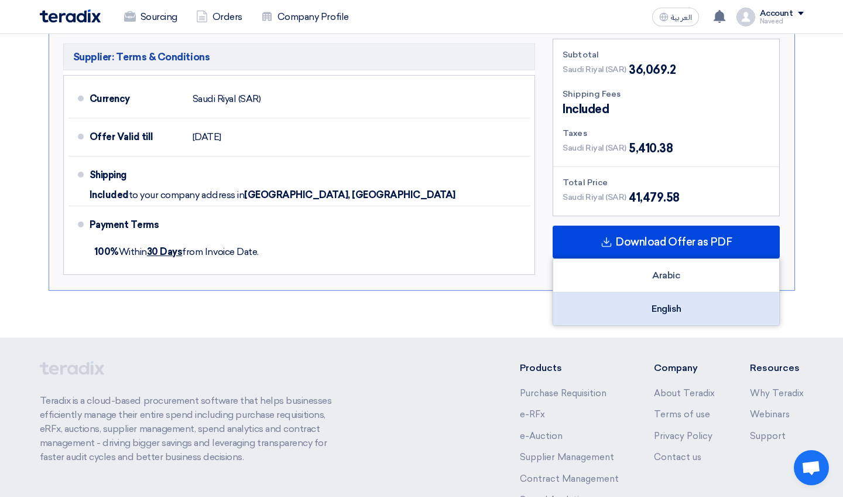
click at [415, 292] on div "English" at bounding box center [666, 308] width 226 height 33
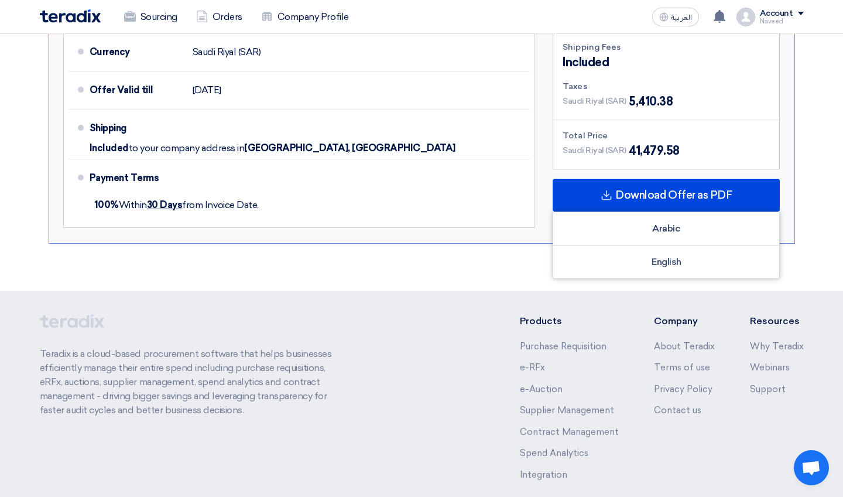
scroll to position [1823, 0]
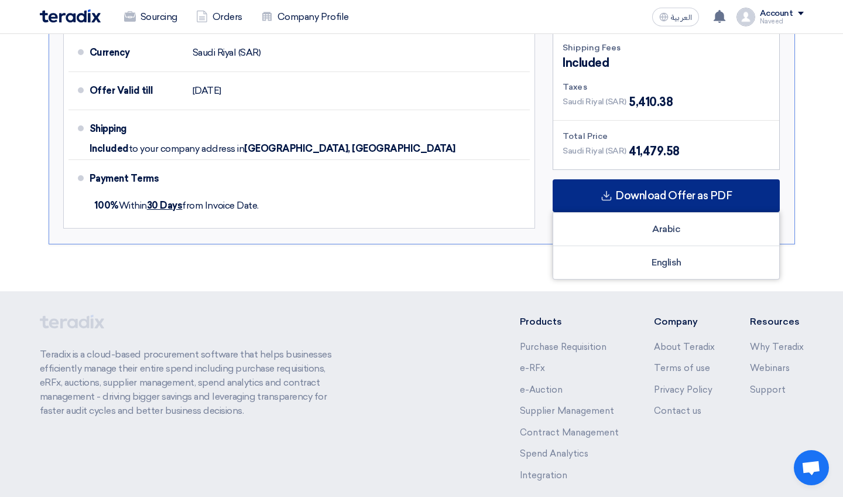
click at [415, 190] on span "Download Offer as PDF" at bounding box center [674, 195] width 117 height 11
click at [415, 179] on div "Download Offer as PDF" at bounding box center [666, 195] width 227 height 33
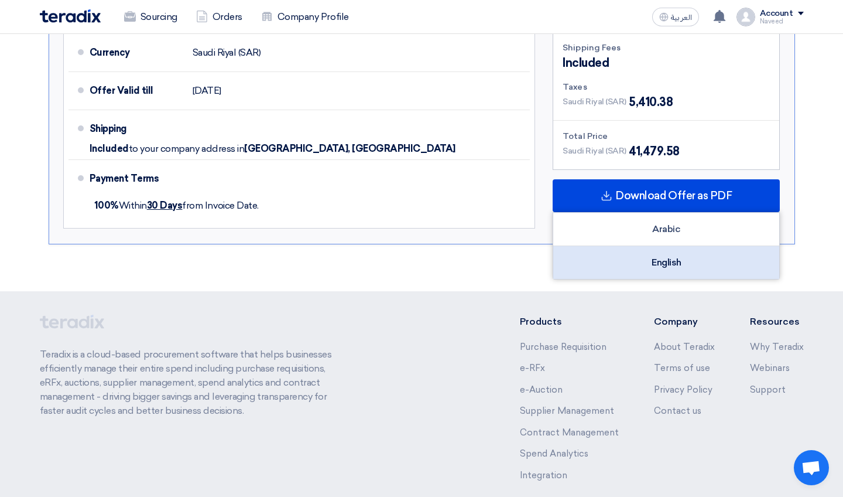
click at [415, 246] on div "English" at bounding box center [666, 262] width 226 height 33
